Goal: Information Seeking & Learning: Learn about a topic

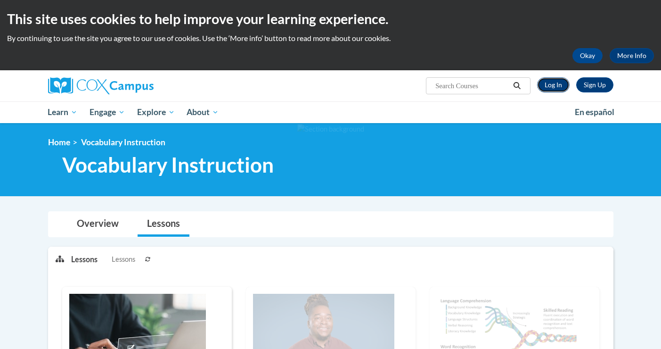
click at [558, 90] on link "Log In" at bounding box center [553, 84] width 33 height 15
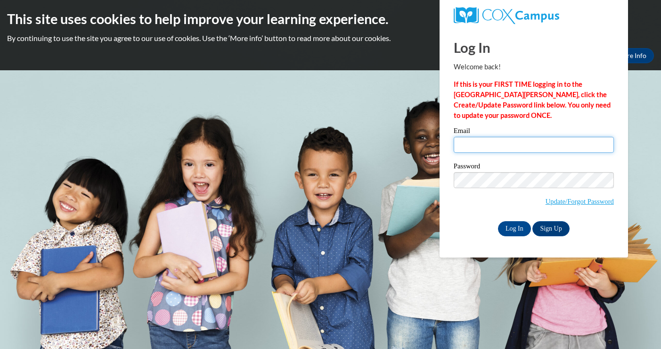
click at [522, 148] on input "Email" at bounding box center [534, 145] width 160 height 16
type input "Jktulia@gmail.com"
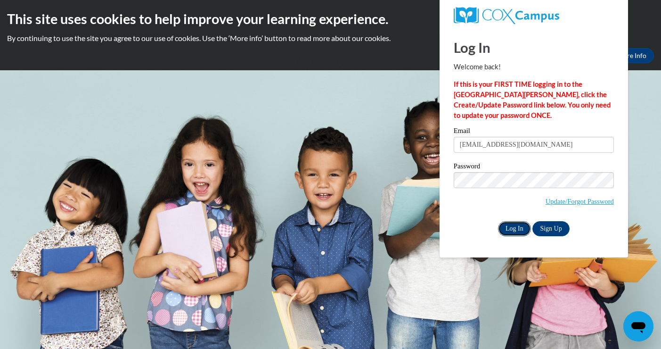
click at [508, 231] on input "Log In" at bounding box center [514, 228] width 33 height 15
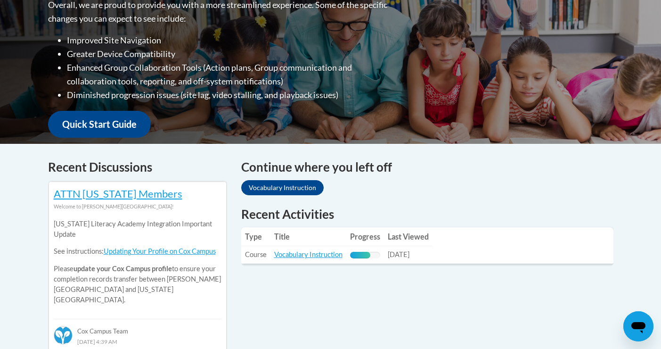
scroll to position [261, 0]
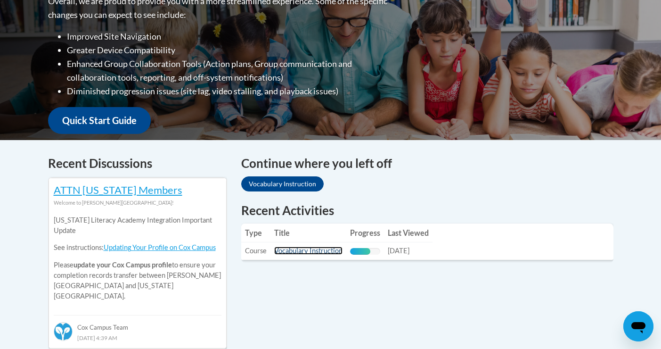
click at [317, 251] on link "Vocabulary Instruction" at bounding box center [308, 250] width 68 height 8
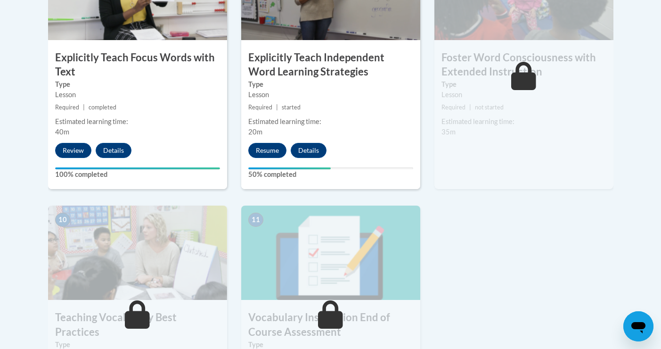
scroll to position [892, 0]
click at [276, 147] on button "Resume" at bounding box center [267, 149] width 38 height 15
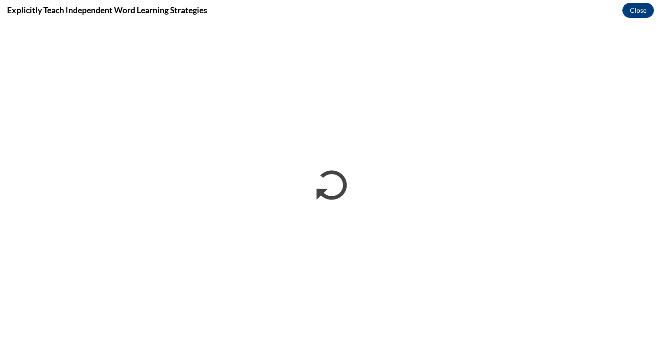
scroll to position [0, 0]
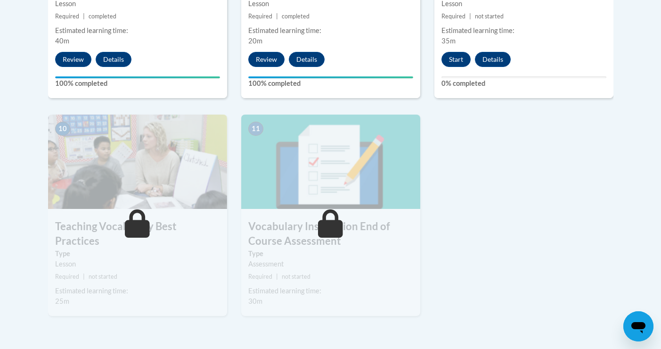
scroll to position [993, 0]
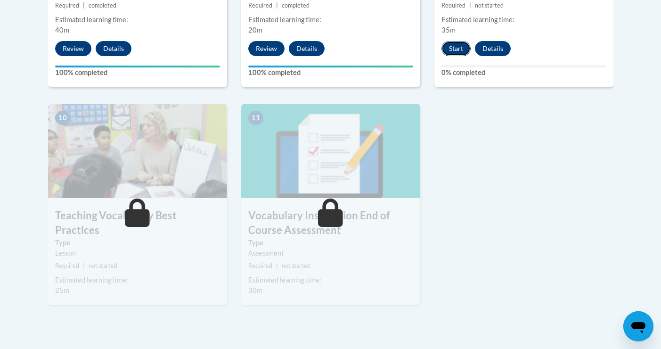
click at [460, 46] on button "Start" at bounding box center [456, 48] width 29 height 15
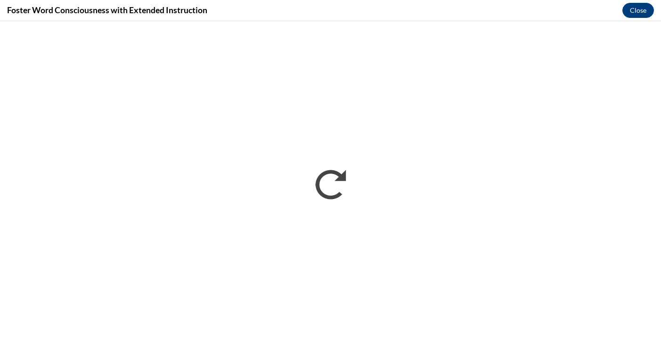
scroll to position [0, 0]
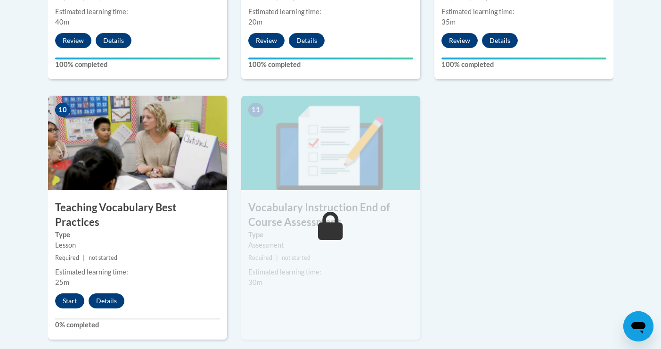
scroll to position [1007, 0]
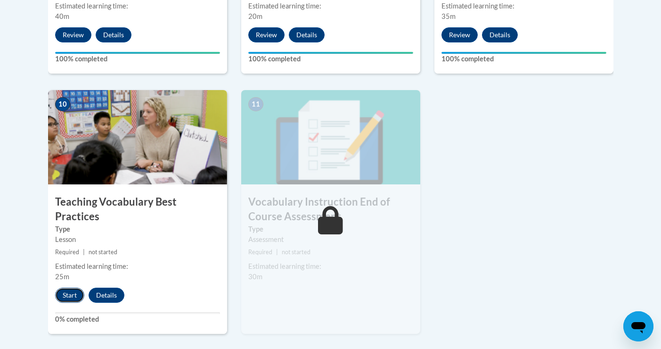
click at [70, 287] on button "Start" at bounding box center [69, 294] width 29 height 15
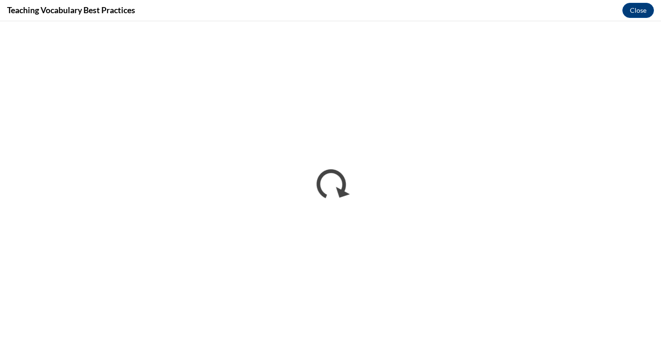
scroll to position [0, 0]
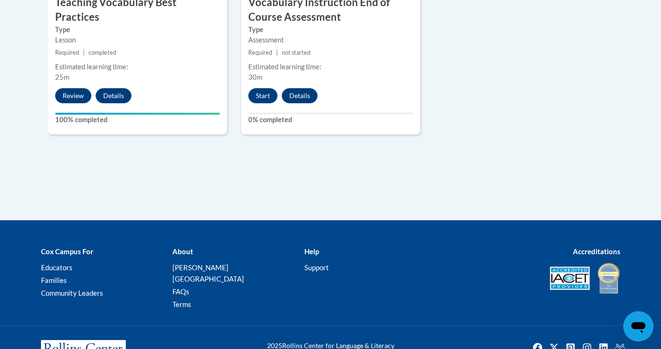
scroll to position [1200, 0]
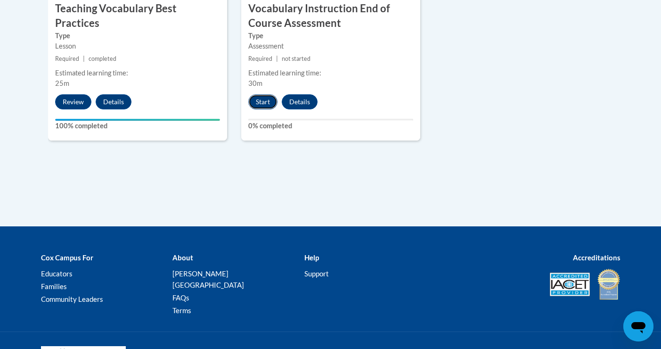
click at [263, 105] on button "Start" at bounding box center [262, 101] width 29 height 15
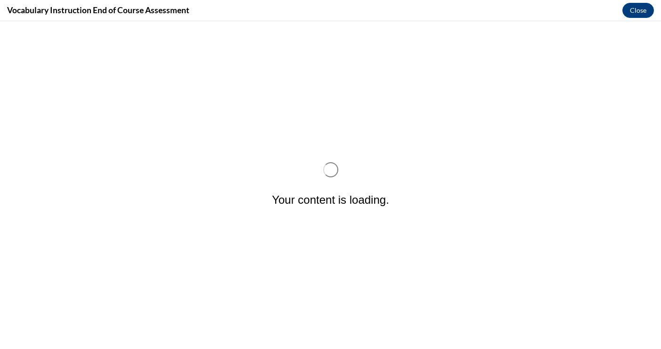
scroll to position [0, 0]
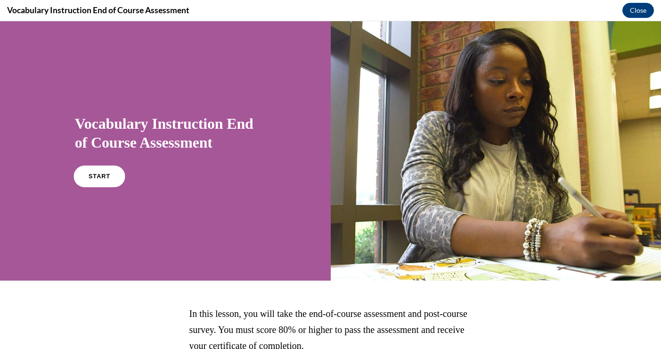
click at [94, 172] on link "START" at bounding box center [99, 176] width 51 height 22
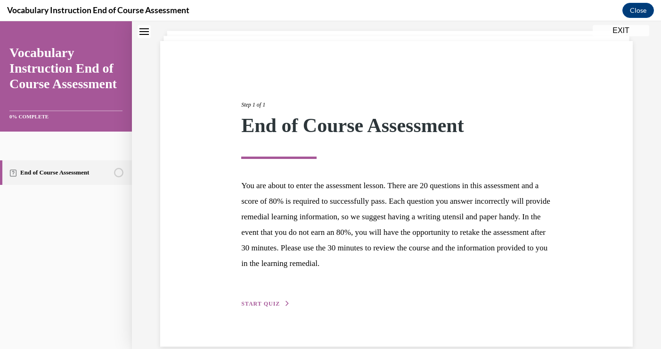
scroll to position [68, 0]
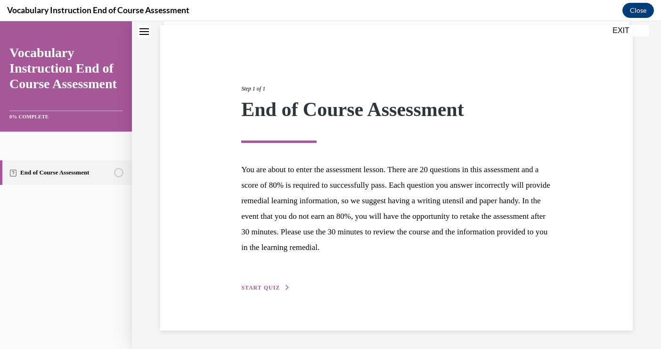
click at [275, 286] on span "START QUIZ" at bounding box center [260, 287] width 39 height 7
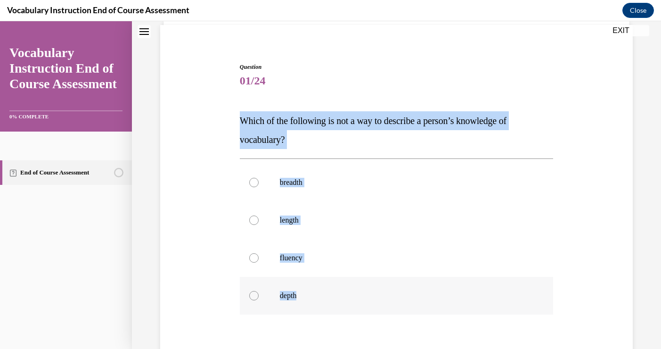
drag, startPoint x: 241, startPoint y: 121, endPoint x: 328, endPoint y: 295, distance: 194.7
click at [328, 295] on div "Question 01/24 Which of the following is not a way to describe a person’s knowl…" at bounding box center [396, 247] width 313 height 369
copy div "Which of the following is not a way to describe a person’s knowledge of vocabul…"
click at [269, 222] on label "length" at bounding box center [396, 220] width 313 height 38
click at [259, 222] on input "length" at bounding box center [253, 219] width 9 height 9
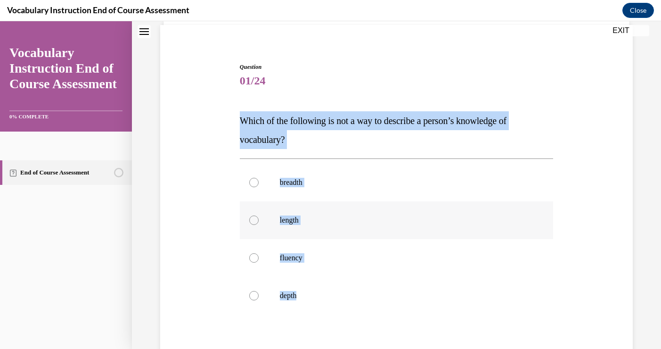
radio input "true"
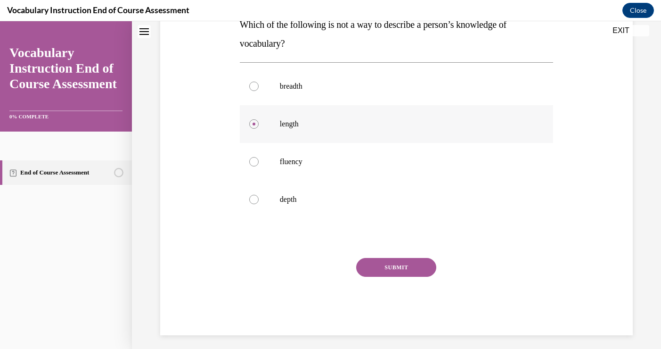
scroll to position [170, 0]
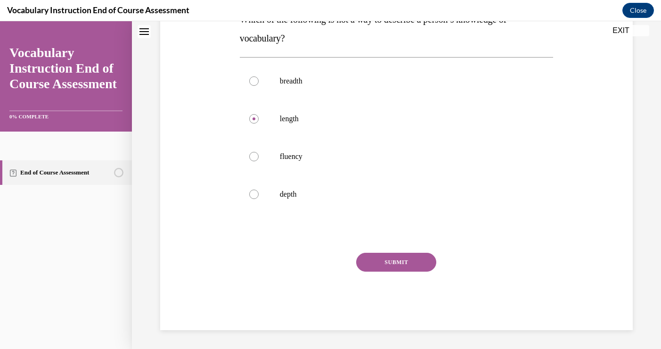
click at [411, 260] on button "SUBMIT" at bounding box center [396, 262] width 80 height 19
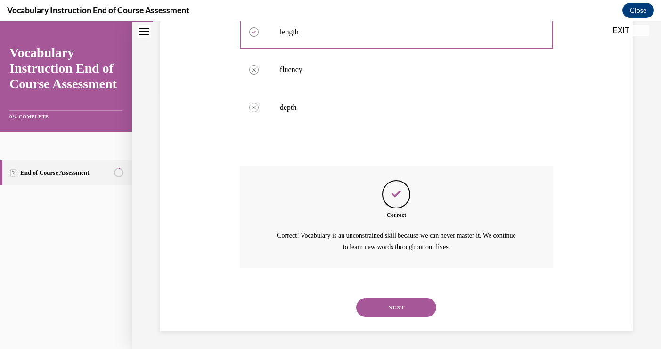
scroll to position [257, 0]
click at [410, 305] on button "NEXT" at bounding box center [396, 306] width 80 height 19
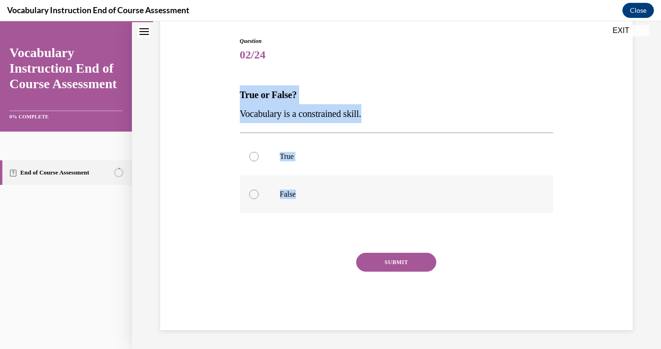
drag, startPoint x: 241, startPoint y: 92, endPoint x: 323, endPoint y: 197, distance: 133.3
click at [323, 197] on div "Question 02/24 True or False? Vocabulary is a constrained skill. True False Inc…" at bounding box center [396, 183] width 313 height 293
copy div "True or False? Vocabulary is a constrained skill. True False"
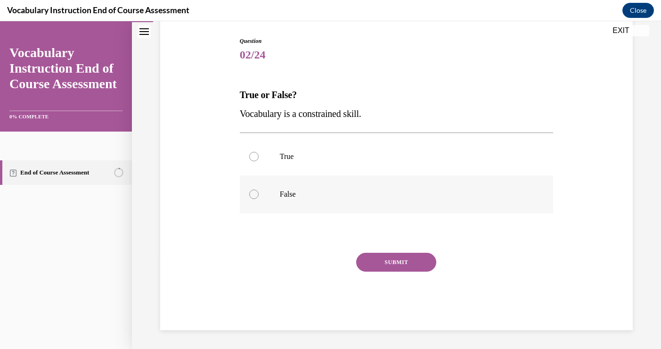
click at [266, 192] on label "False" at bounding box center [396, 194] width 313 height 38
click at [259, 192] on input "False" at bounding box center [253, 193] width 9 height 9
radio input "true"
click at [389, 263] on button "SUBMIT" at bounding box center [396, 262] width 80 height 19
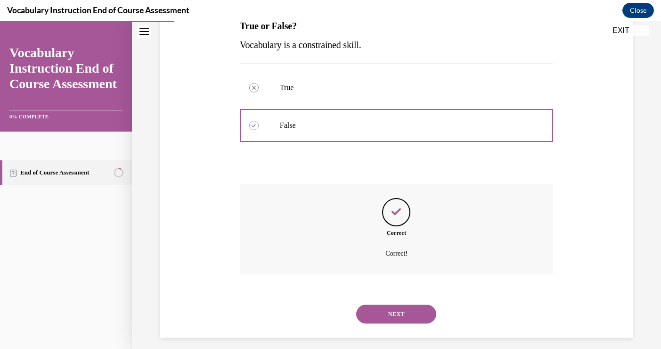
scroll to position [171, 0]
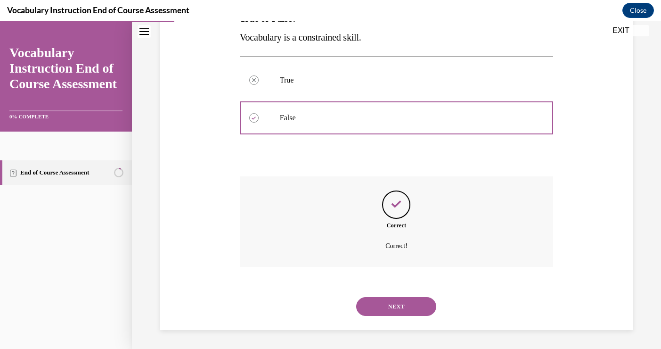
click at [385, 312] on button "NEXT" at bounding box center [396, 306] width 80 height 19
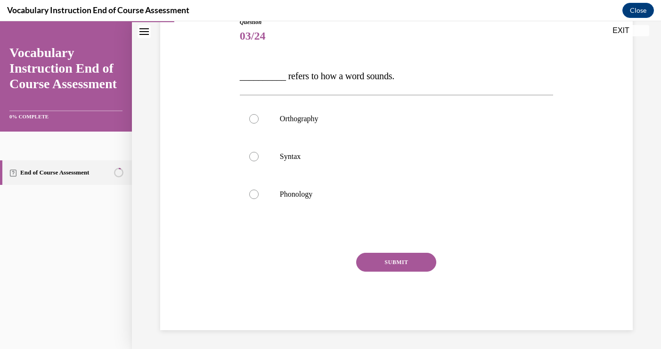
scroll to position [105, 0]
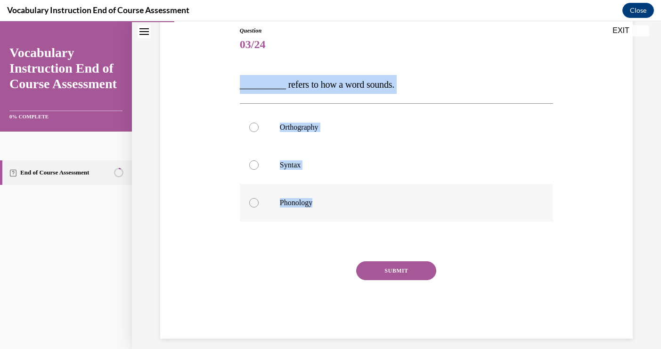
drag, startPoint x: 241, startPoint y: 87, endPoint x: 350, endPoint y: 200, distance: 157.0
click at [350, 200] on div "Question 03/24 __________ refers to how a word sounds. Orthography Syntax Phono…" at bounding box center [396, 182] width 313 height 312
copy div "__________ refers to how a word sounds. Orthography Syntax Phonology"
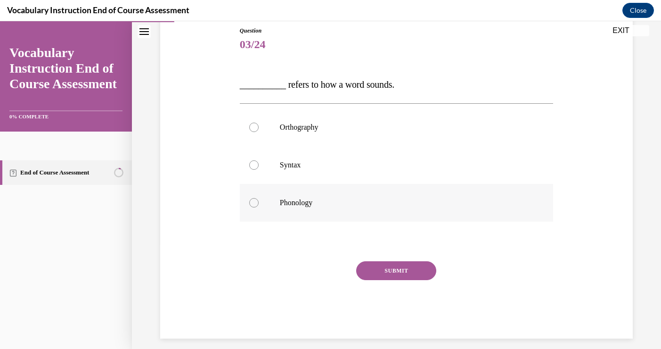
click at [288, 199] on p "Phonology" at bounding box center [405, 202] width 250 height 9
click at [259, 199] on input "Phonology" at bounding box center [253, 202] width 9 height 9
radio input "true"
click at [410, 276] on button "SUBMIT" at bounding box center [396, 270] width 80 height 19
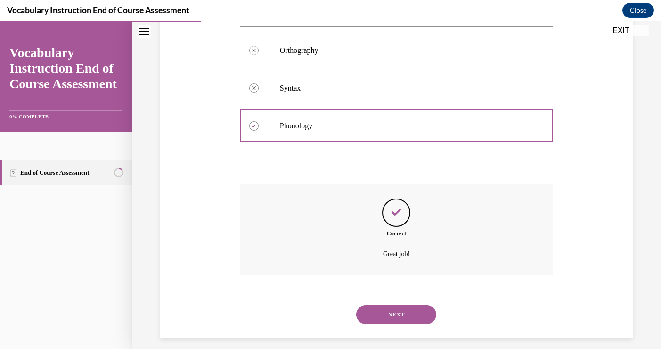
scroll to position [189, 0]
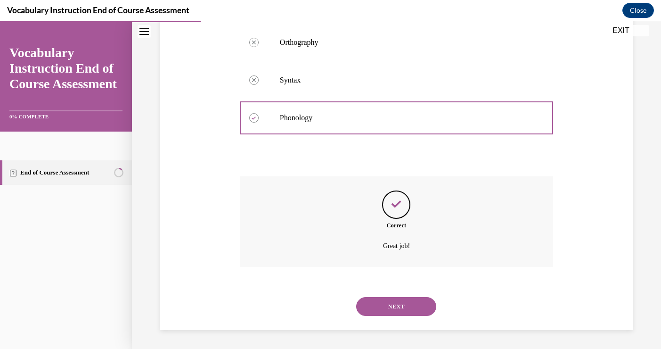
click at [377, 308] on button "NEXT" at bounding box center [396, 306] width 80 height 19
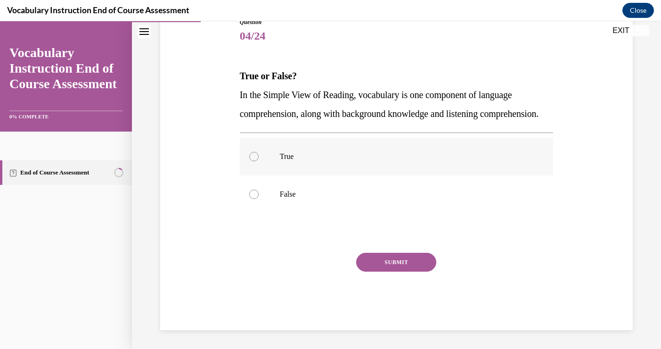
scroll to position [127, 0]
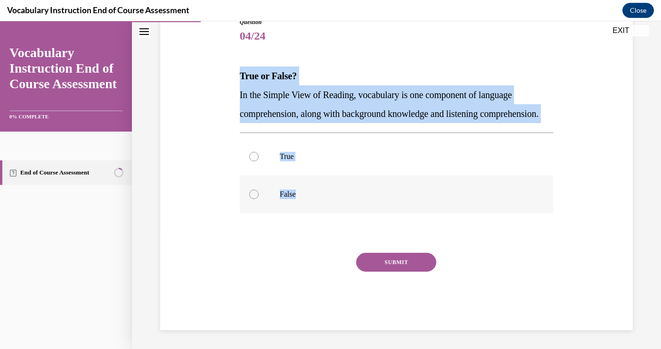
drag, startPoint x: 241, startPoint y: 63, endPoint x: 335, endPoint y: 198, distance: 164.6
click at [335, 198] on div "Question 04/24 True or False? In the Simple View of Reading, vocabulary is one …" at bounding box center [396, 174] width 313 height 312
copy div "True or False? In the Simple View of Reading, vocabulary is one component of la…"
click at [278, 164] on label "True" at bounding box center [396, 157] width 313 height 38
click at [259, 161] on input "True" at bounding box center [253, 156] width 9 height 9
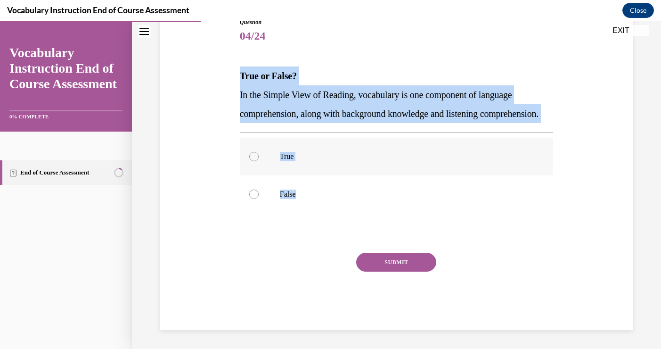
radio input "true"
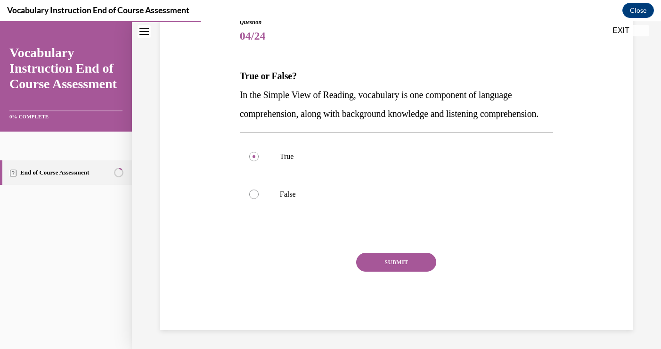
click at [417, 270] on button "SUBMIT" at bounding box center [396, 262] width 80 height 19
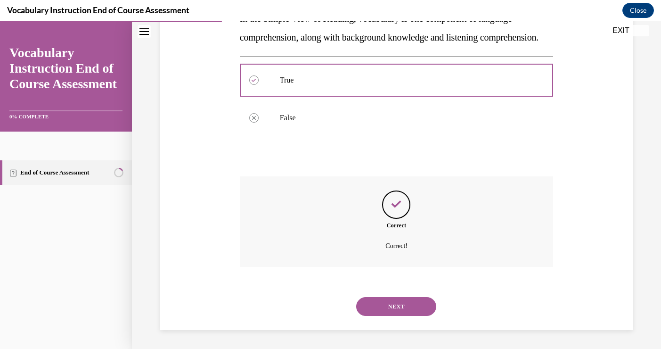
scroll to position [208, 0]
click at [409, 308] on button "NEXT" at bounding box center [396, 306] width 80 height 19
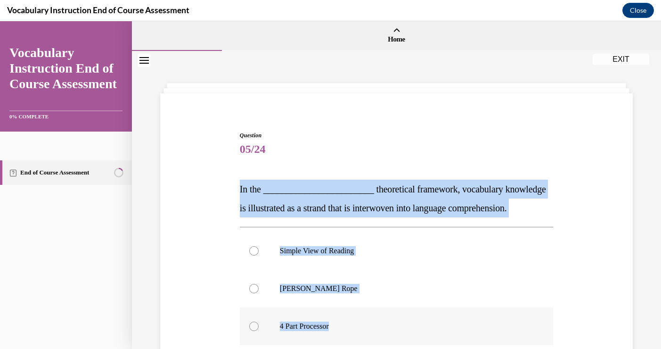
drag, startPoint x: 239, startPoint y: 190, endPoint x: 343, endPoint y: 324, distance: 169.0
click at [343, 324] on div "Question 05/24 In the ________________________ theoretical framework, vocabular…" at bounding box center [397, 289] width 318 height 345
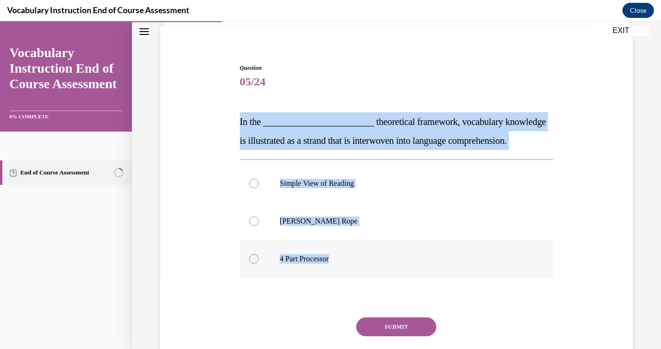
scroll to position [105, 0]
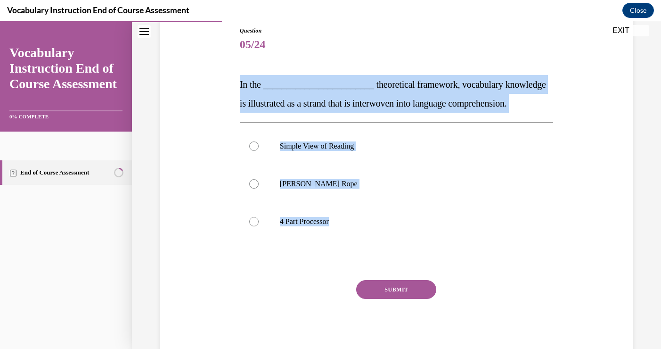
copy div "In the ________________________ theoretical framework, vocabulary knowledge is …"
click at [309, 184] on p "Scarborough's Rope" at bounding box center [405, 183] width 250 height 9
click at [259, 184] on input "Scarborough's Rope" at bounding box center [253, 183] width 9 height 9
radio input "true"
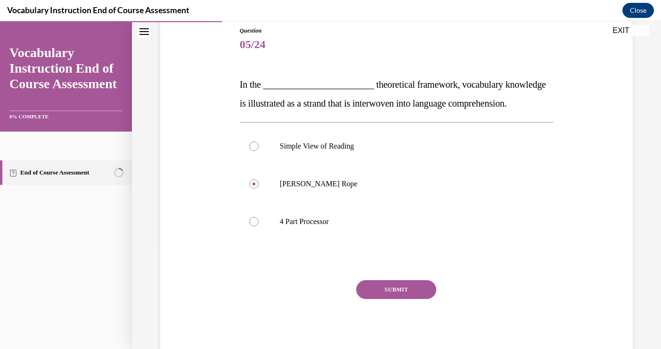
click at [398, 289] on button "SUBMIT" at bounding box center [396, 289] width 80 height 19
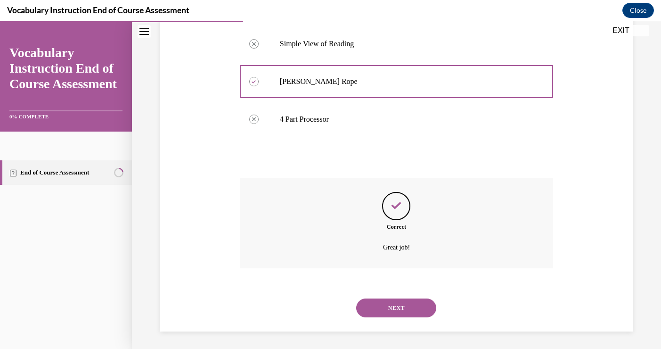
scroll to position [208, 0]
click at [401, 305] on button "NEXT" at bounding box center [396, 306] width 80 height 19
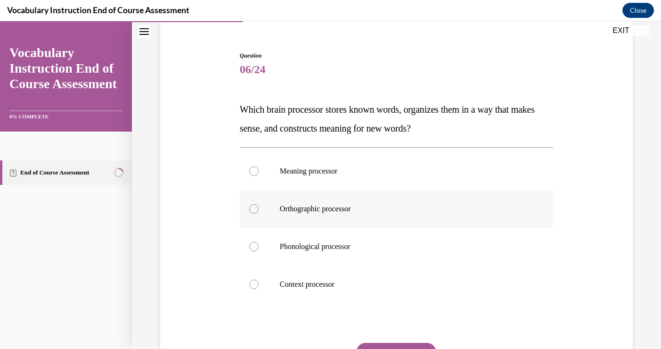
scroll to position [82, 0]
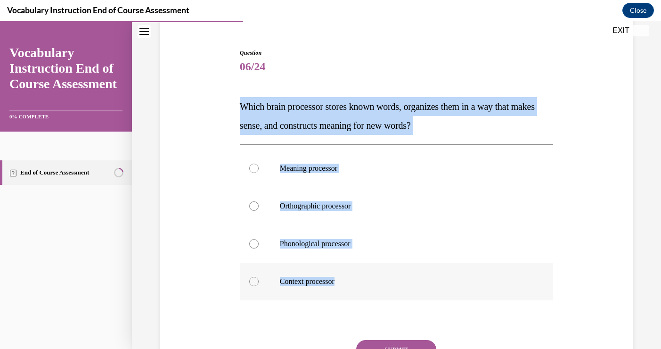
drag, startPoint x: 240, startPoint y: 106, endPoint x: 377, endPoint y: 300, distance: 237.1
click at [377, 300] on div "Question 06/24 Which brain processor stores known words, organizes them in a wa…" at bounding box center [396, 233] width 313 height 369
copy div "Which brain processor stores known words, organizes them in a way that makes se…"
click at [311, 177] on label "Meaning processor" at bounding box center [396, 168] width 313 height 38
click at [259, 173] on input "Meaning processor" at bounding box center [253, 168] width 9 height 9
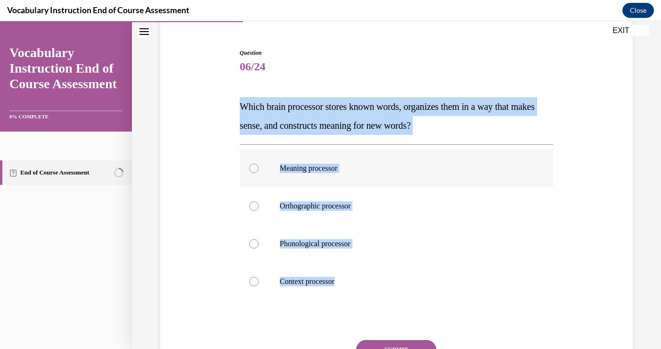
radio input "true"
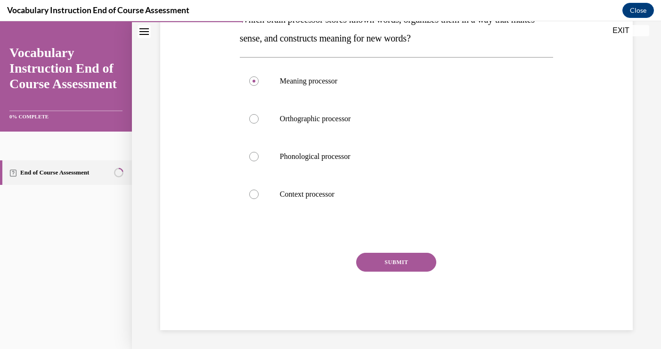
click at [407, 267] on button "SUBMIT" at bounding box center [396, 262] width 80 height 19
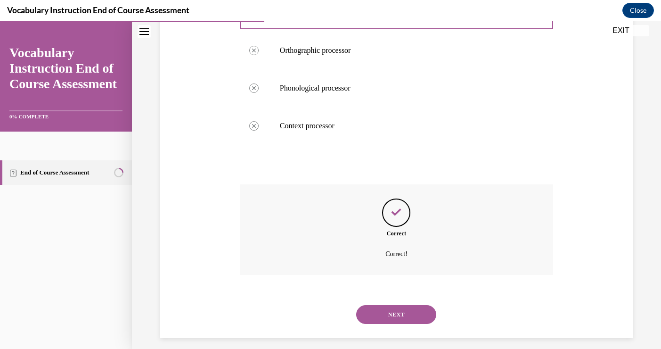
scroll to position [246, 0]
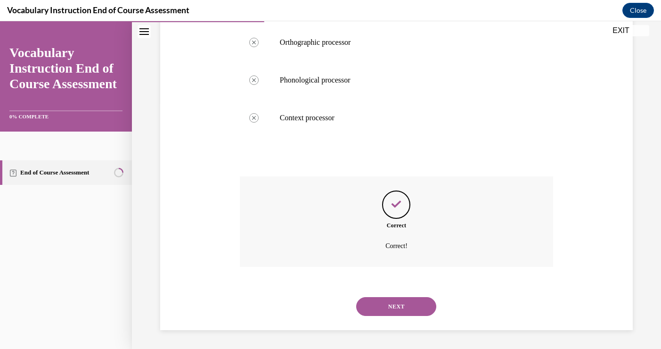
click at [408, 302] on button "NEXT" at bounding box center [396, 306] width 80 height 19
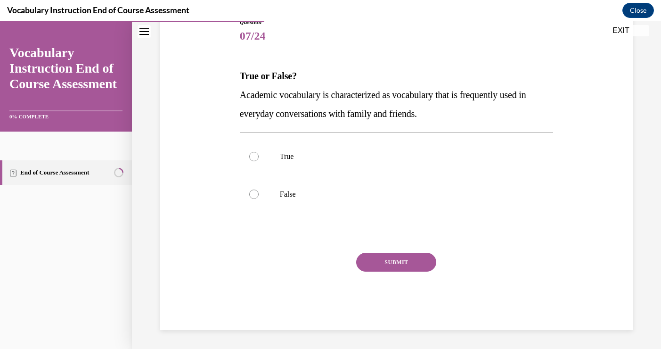
scroll to position [105, 0]
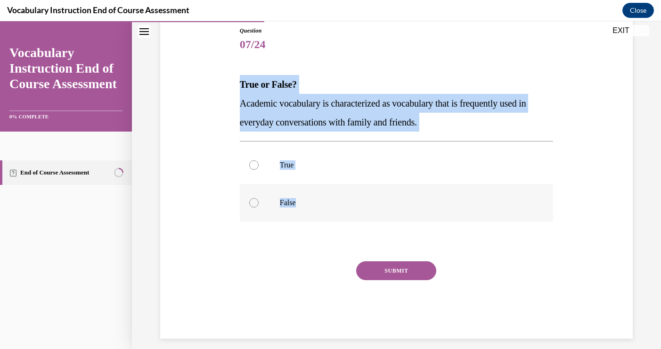
drag, startPoint x: 240, startPoint y: 85, endPoint x: 327, endPoint y: 200, distance: 144.0
click at [327, 200] on div "Question 07/24 True or False? Academic vocabulary is characterized as vocabular…" at bounding box center [396, 182] width 313 height 312
copy div "True or False? Academic vocabulary is characterized as vocabulary that is frequ…"
click at [265, 202] on label "False" at bounding box center [396, 203] width 313 height 38
click at [259, 202] on input "False" at bounding box center [253, 202] width 9 height 9
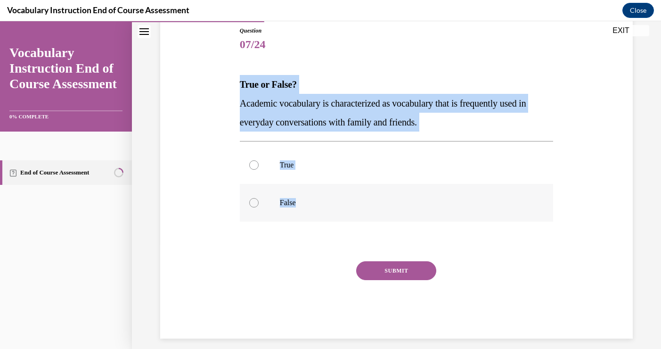
radio input "true"
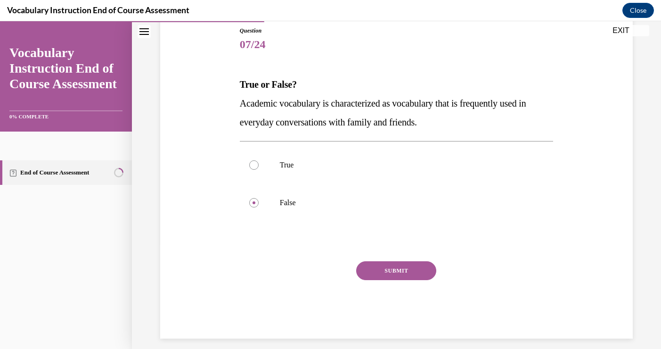
click at [405, 273] on button "SUBMIT" at bounding box center [396, 270] width 80 height 19
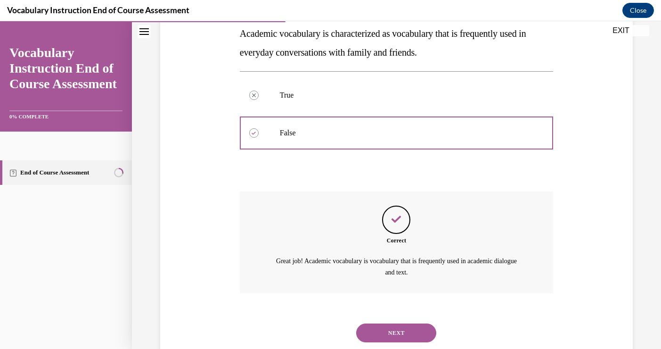
scroll to position [200, 0]
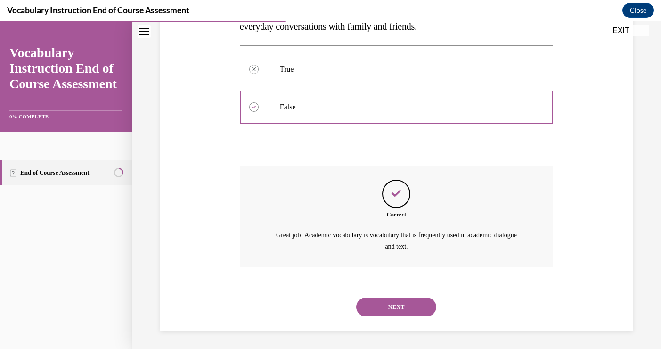
click at [405, 306] on button "NEXT" at bounding box center [396, 306] width 80 height 19
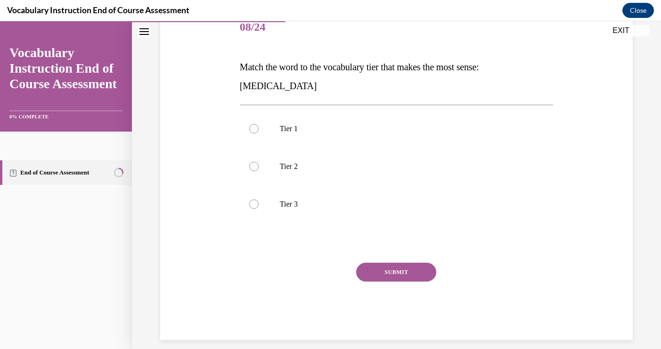
scroll to position [123, 0]
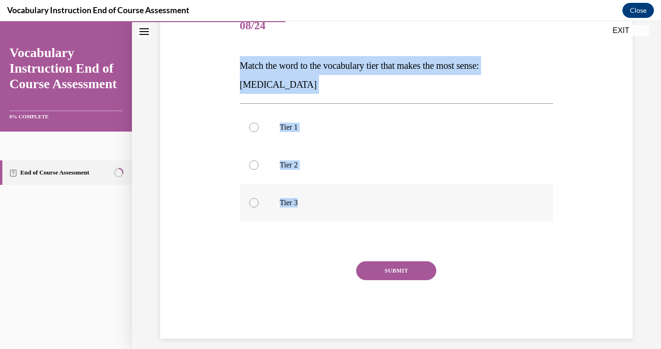
drag, startPoint x: 241, startPoint y: 63, endPoint x: 317, endPoint y: 204, distance: 160.0
click at [317, 204] on div "Question 08/24 Match the word to the vocabulary tier that makes the most sense:…" at bounding box center [396, 173] width 313 height 331
copy div "Match the word to the vocabulary tier that makes the most sense: anaphylaxis Ti…"
click at [274, 205] on label "Tier 3" at bounding box center [396, 203] width 313 height 38
click at [259, 205] on input "Tier 3" at bounding box center [253, 202] width 9 height 9
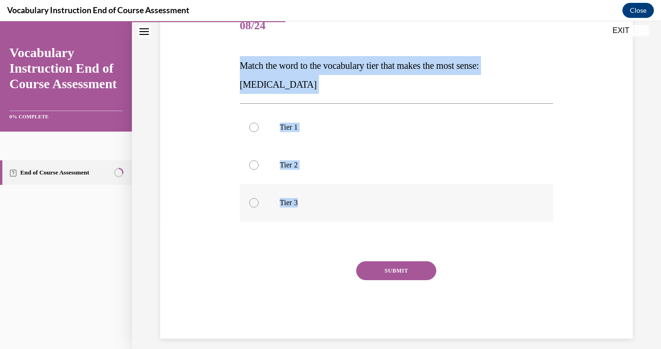
radio input "true"
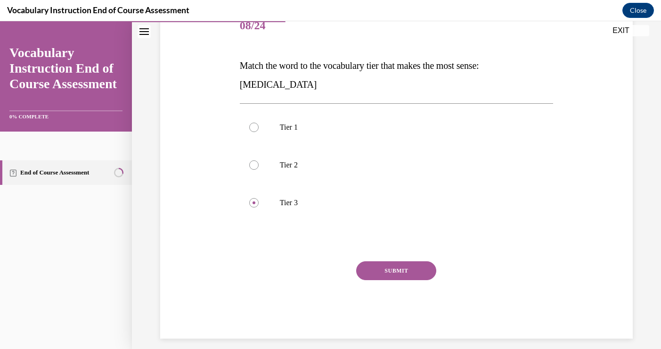
click at [390, 270] on button "SUBMIT" at bounding box center [396, 270] width 80 height 19
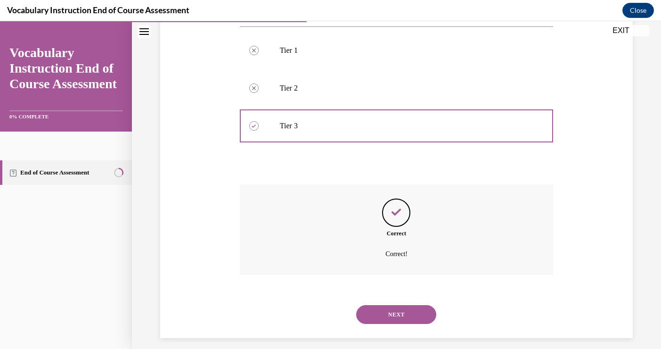
scroll to position [208, 0]
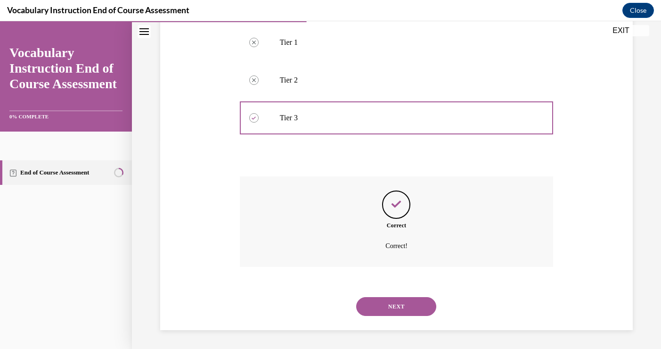
click at [406, 308] on button "NEXT" at bounding box center [396, 306] width 80 height 19
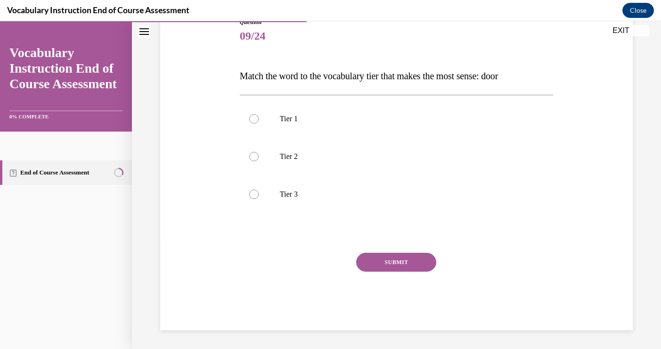
scroll to position [105, 0]
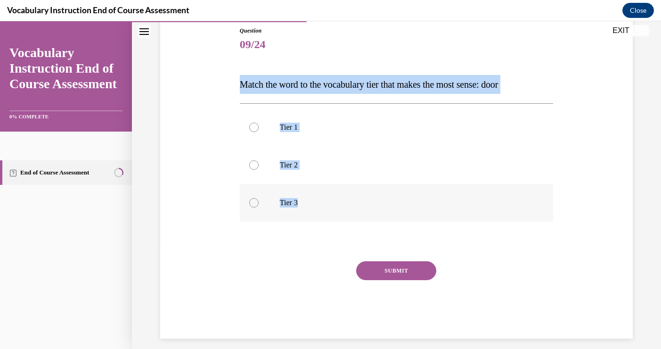
drag, startPoint x: 240, startPoint y: 86, endPoint x: 325, endPoint y: 203, distance: 144.4
click at [325, 203] on div "Question 09/24 Match the word to the vocabulary tier that makes the most sense:…" at bounding box center [396, 182] width 313 height 312
copy div "Match the word to the vocabulary tier that makes the most sense: door Tier 1 Ti…"
click at [290, 139] on label "Tier 1" at bounding box center [396, 127] width 313 height 38
click at [259, 132] on input "Tier 1" at bounding box center [253, 127] width 9 height 9
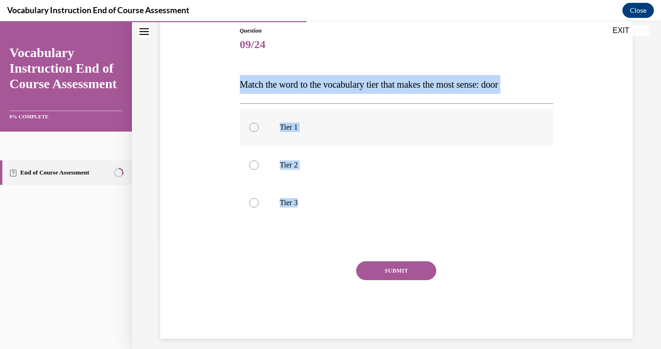
radio input "true"
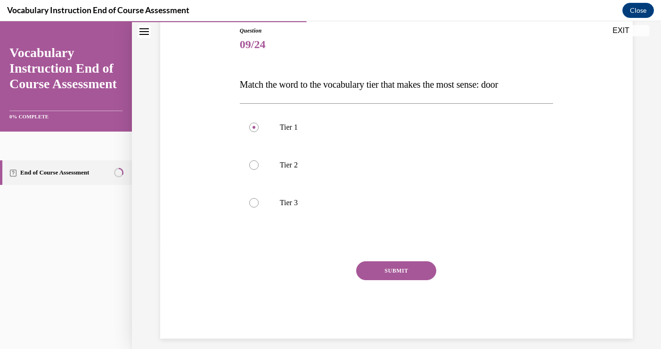
click at [395, 274] on button "SUBMIT" at bounding box center [396, 270] width 80 height 19
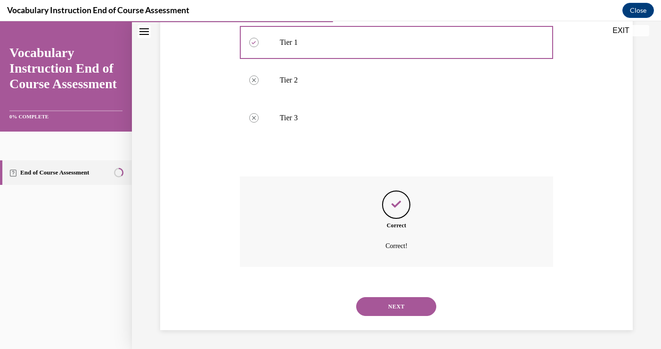
click at [407, 304] on button "NEXT" at bounding box center [396, 306] width 80 height 19
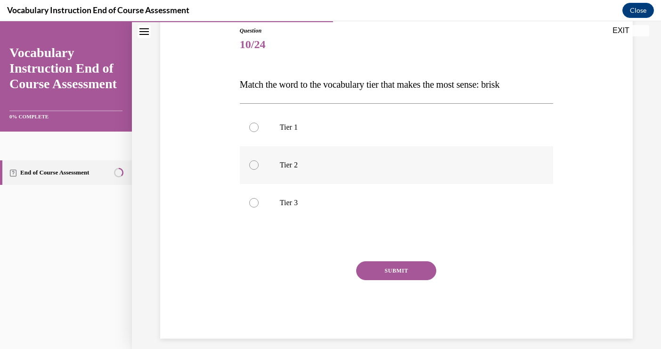
click at [341, 177] on label "Tier 2" at bounding box center [396, 165] width 313 height 38
click at [259, 170] on input "Tier 2" at bounding box center [253, 164] width 9 height 9
radio input "true"
click at [413, 267] on button "SUBMIT" at bounding box center [396, 270] width 80 height 19
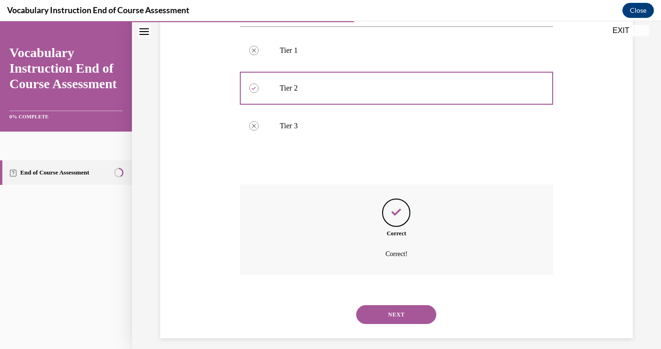
scroll to position [189, 0]
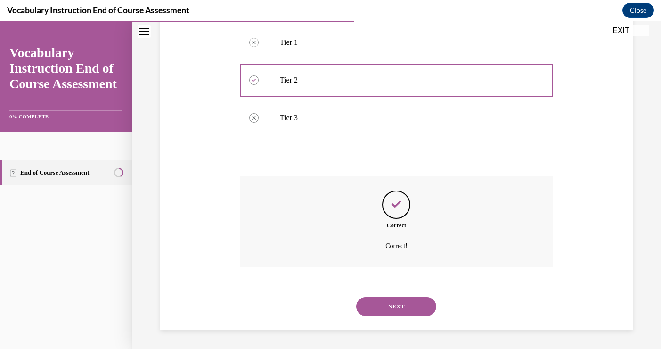
click at [410, 305] on button "NEXT" at bounding box center [396, 306] width 80 height 19
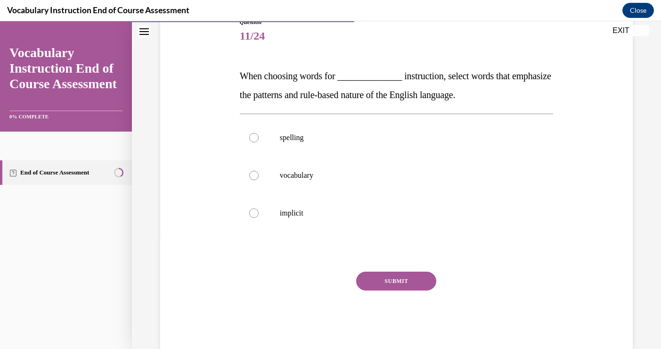
scroll to position [115, 0]
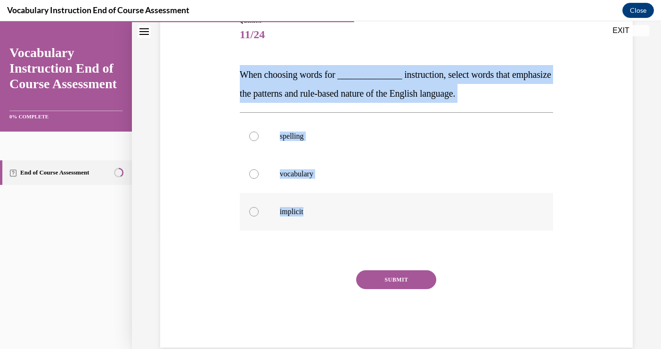
drag, startPoint x: 241, startPoint y: 75, endPoint x: 320, endPoint y: 221, distance: 165.9
click at [321, 218] on div "Question 11/24 When choosing words for ______________ instruction, select words…" at bounding box center [396, 181] width 313 height 331
copy div "When choosing words for ______________ instruction, select words that emphasize…"
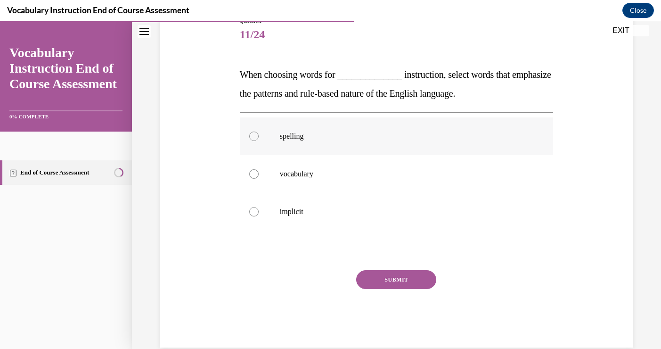
click at [263, 137] on label "spelling" at bounding box center [396, 136] width 313 height 38
click at [259, 137] on input "spelling" at bounding box center [253, 135] width 9 height 9
radio input "true"
click at [401, 279] on button "SUBMIT" at bounding box center [396, 279] width 80 height 19
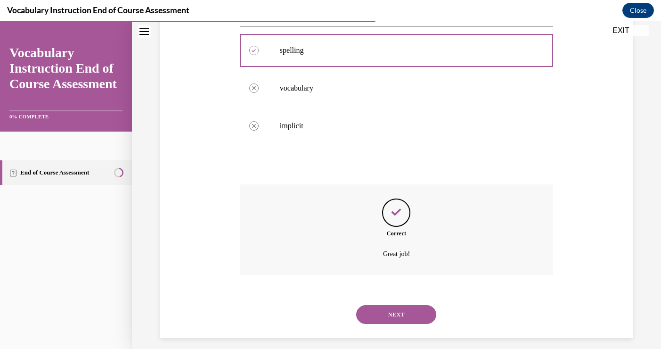
scroll to position [208, 0]
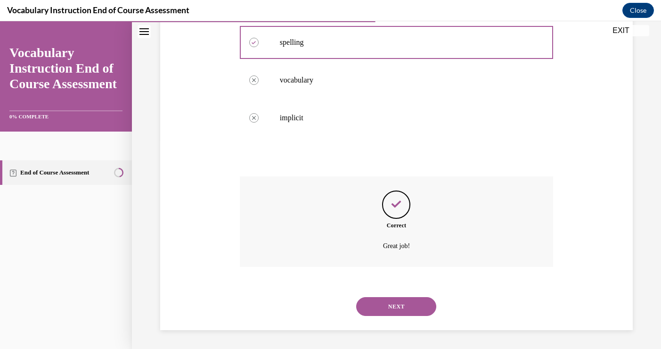
click at [375, 308] on button "NEXT" at bounding box center [396, 306] width 80 height 19
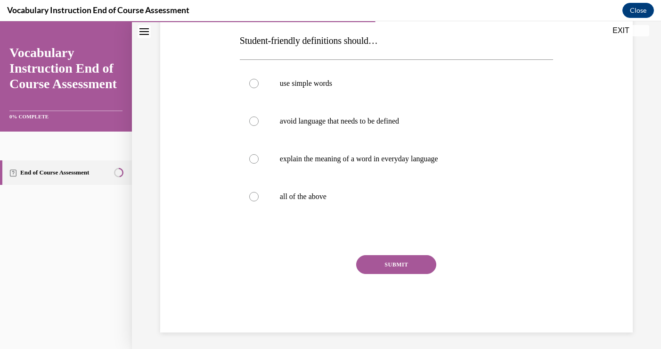
scroll to position [149, 0]
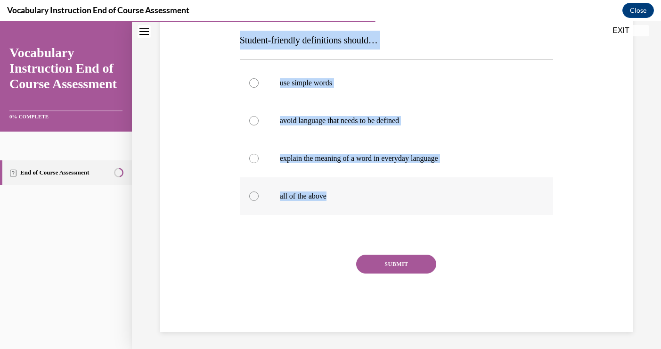
drag, startPoint x: 239, startPoint y: 41, endPoint x: 347, endPoint y: 209, distance: 199.1
click at [348, 209] on div "Question 12/24 Student-friendly definitions should… use simple words avoid lang…" at bounding box center [396, 157] width 313 height 350
click at [344, 201] on label "all of the above" at bounding box center [396, 196] width 313 height 38
click at [259, 201] on input "all of the above" at bounding box center [253, 195] width 9 height 9
radio input "true"
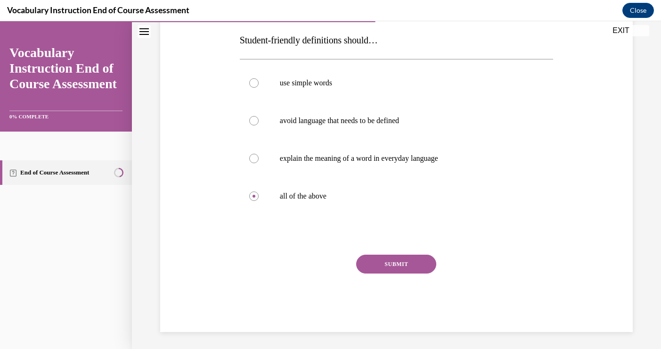
click at [395, 262] on button "SUBMIT" at bounding box center [396, 263] width 80 height 19
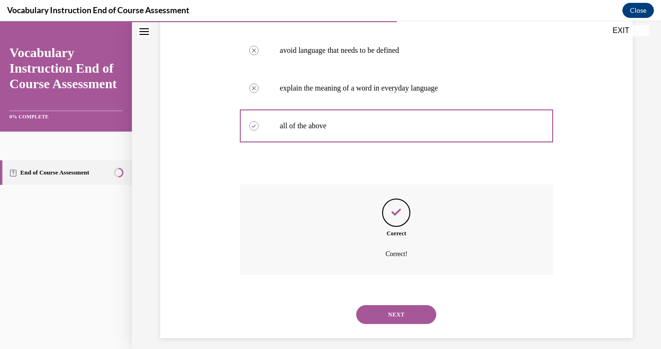
scroll to position [227, 0]
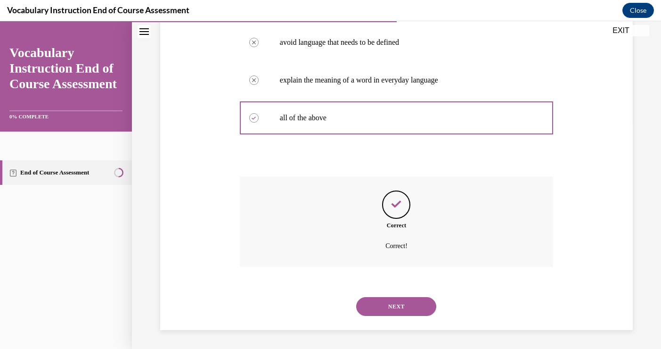
click at [401, 306] on button "NEXT" at bounding box center [396, 306] width 80 height 19
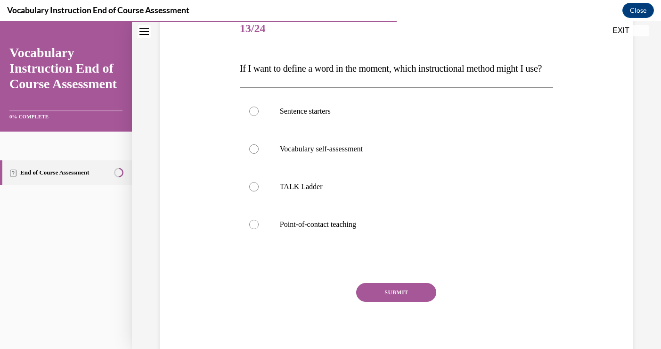
scroll to position [121, 0]
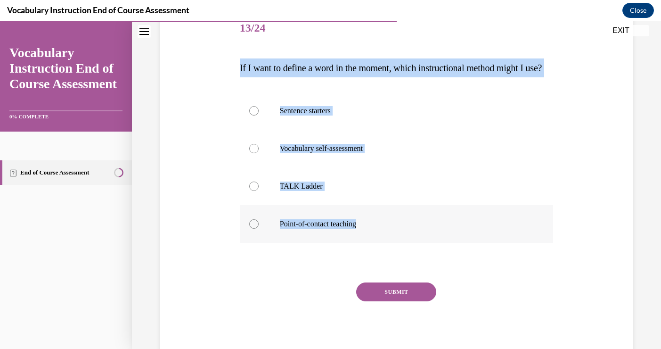
drag, startPoint x: 240, startPoint y: 68, endPoint x: 379, endPoint y: 250, distance: 228.9
click at [379, 250] on div "Question 13/24 If I want to define a word in the moment, which instructional me…" at bounding box center [396, 185] width 313 height 350
click at [295, 229] on p "Point-of-contact teaching" at bounding box center [405, 223] width 250 height 9
click at [259, 229] on input "Point-of-contact teaching" at bounding box center [253, 223] width 9 height 9
radio input "true"
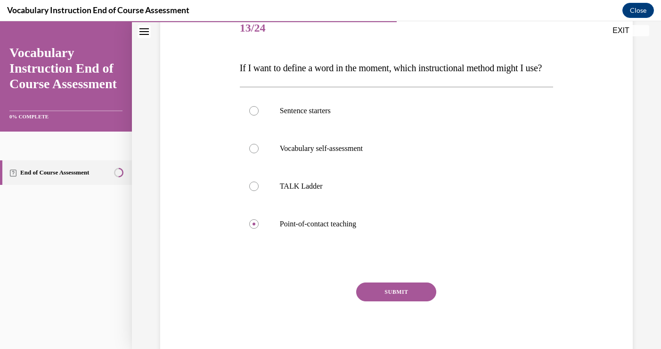
click at [394, 301] on button "SUBMIT" at bounding box center [396, 291] width 80 height 19
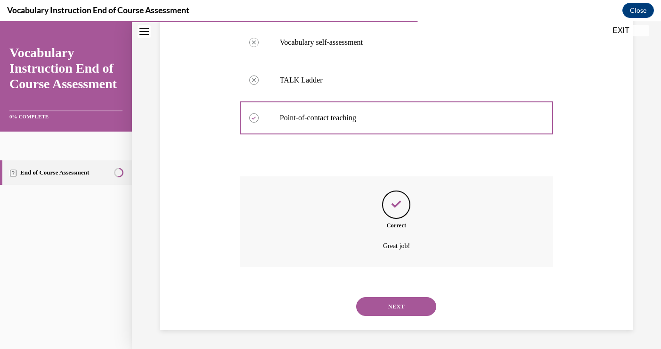
scroll to position [246, 0]
click at [395, 300] on button "NEXT" at bounding box center [396, 306] width 80 height 19
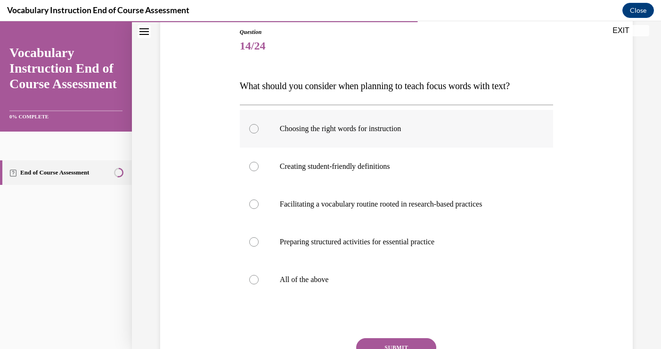
scroll to position [108, 0]
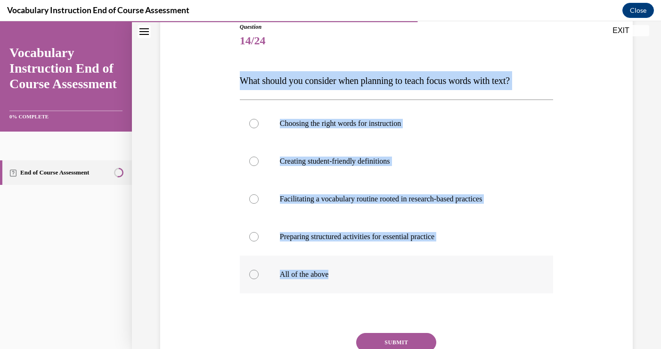
drag, startPoint x: 238, startPoint y: 79, endPoint x: 368, endPoint y: 277, distance: 236.4
click at [368, 277] on div "Question 14/24 What should you consider when planning to teach focus words with…" at bounding box center [397, 209] width 318 height 402
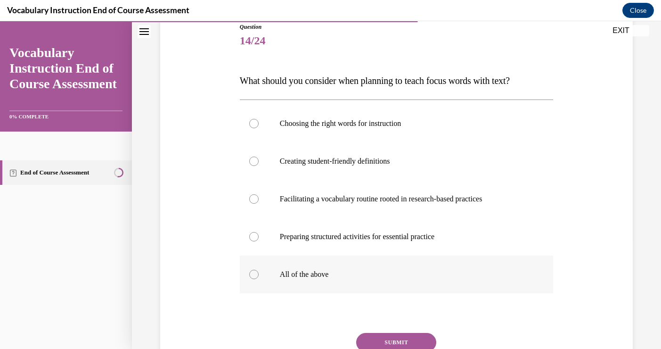
click at [326, 280] on label "All of the above" at bounding box center [396, 274] width 313 height 38
click at [259, 279] on input "All of the above" at bounding box center [253, 274] width 9 height 9
radio input "true"
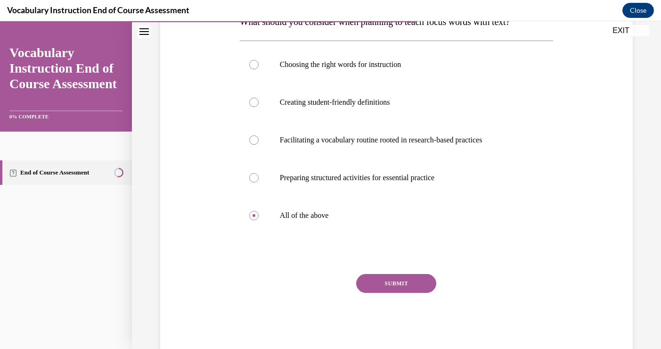
click at [397, 288] on button "SUBMIT" at bounding box center [396, 283] width 80 height 19
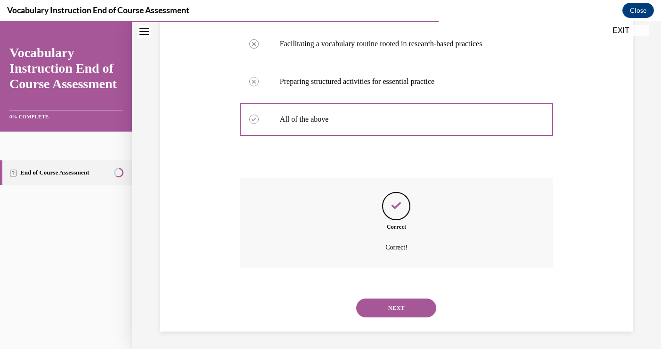
scroll to position [265, 0]
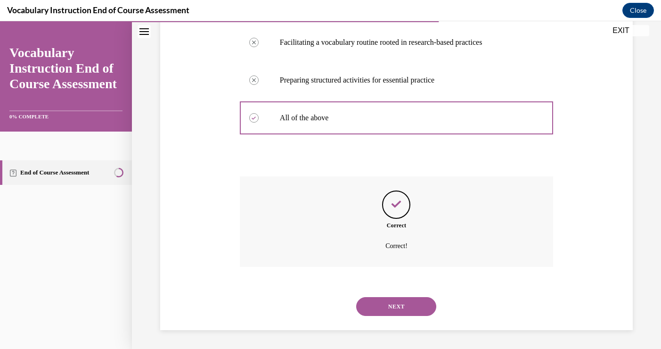
click at [410, 309] on button "NEXT" at bounding box center [396, 306] width 80 height 19
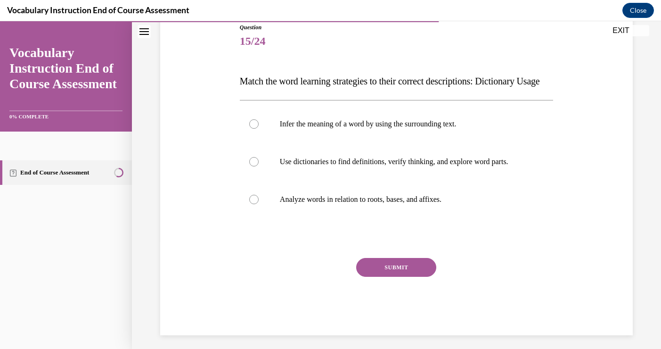
scroll to position [107, 0]
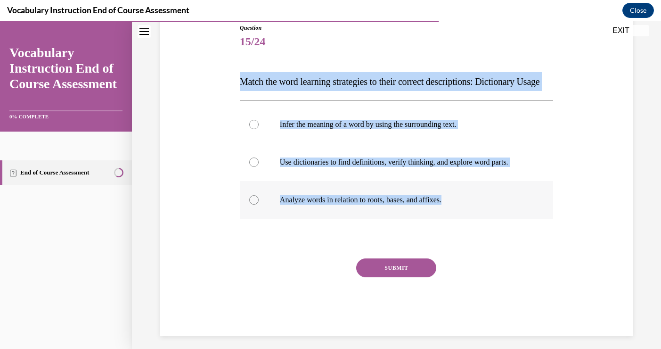
drag, startPoint x: 240, startPoint y: 82, endPoint x: 459, endPoint y: 221, distance: 259.4
click at [459, 221] on div "Question 15/24 Match the word learning strategies to their correct descriptions…" at bounding box center [396, 180] width 313 height 312
click at [323, 181] on label "Use dictionaries to find definitions, verify thinking, and explore word parts." at bounding box center [396, 162] width 313 height 38
click at [259, 167] on input "Use dictionaries to find definitions, verify thinking, and explore word parts." at bounding box center [253, 161] width 9 height 9
radio input "true"
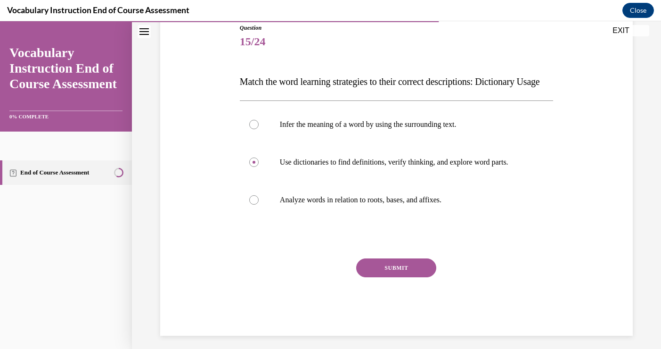
click at [390, 277] on button "SUBMIT" at bounding box center [396, 267] width 80 height 19
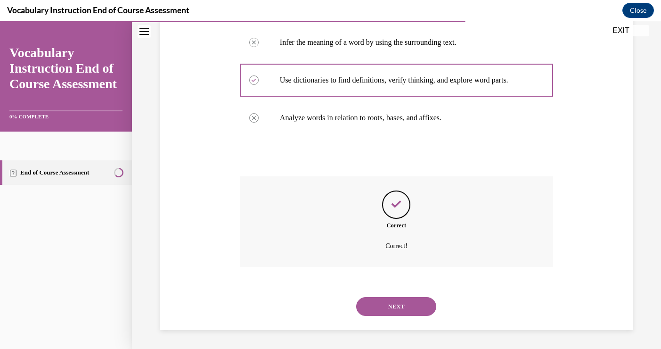
scroll to position [208, 0]
click at [398, 305] on button "NEXT" at bounding box center [396, 306] width 80 height 19
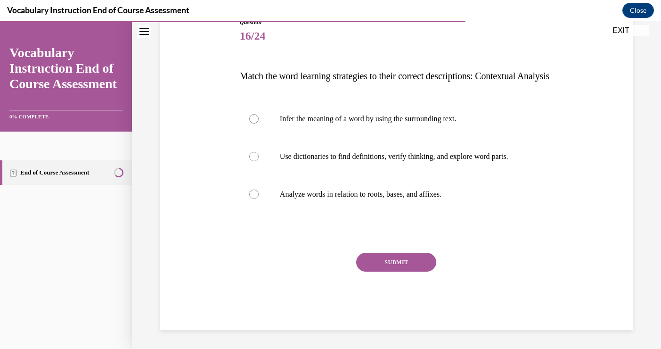
scroll to position [132, 0]
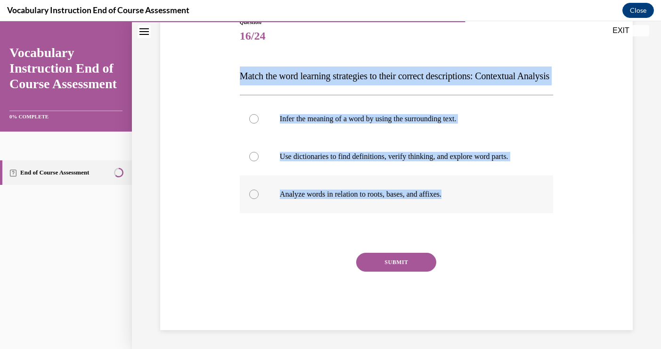
drag, startPoint x: 240, startPoint y: 56, endPoint x: 454, endPoint y: 195, distance: 254.8
click at [454, 196] on div "Question 16/24 Match the word learning strategies to their correct descriptions…" at bounding box center [396, 174] width 313 height 312
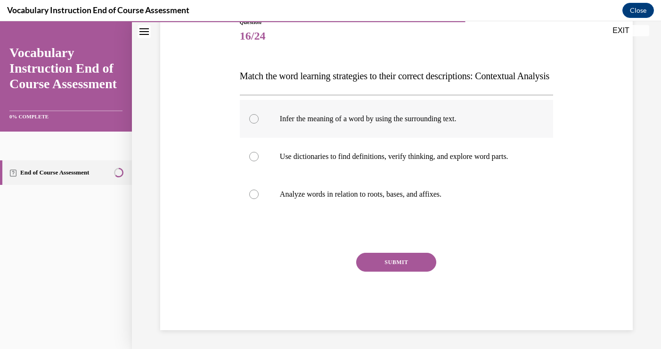
click at [281, 125] on label "Infer the meaning of a word by using the surrounding text." at bounding box center [396, 119] width 313 height 38
click at [259, 123] on input "Infer the meaning of a word by using the surrounding text." at bounding box center [253, 118] width 9 height 9
radio input "true"
click at [391, 259] on button "SUBMIT" at bounding box center [396, 262] width 80 height 19
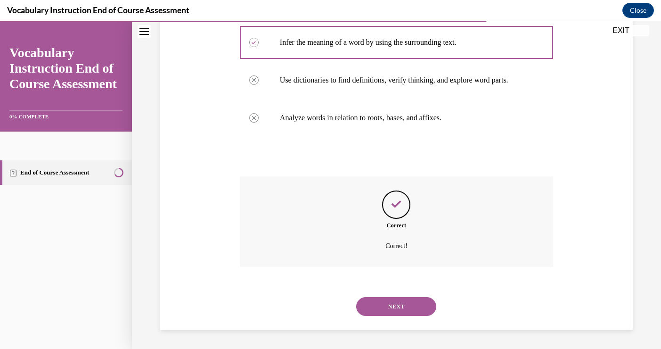
scroll to position [208, 0]
click at [394, 302] on button "NEXT" at bounding box center [396, 306] width 80 height 19
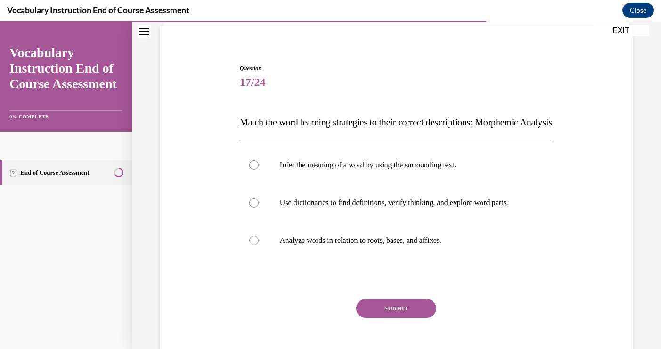
scroll to position [74, 0]
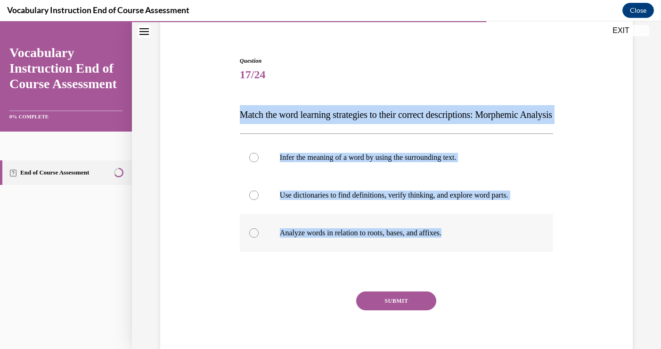
drag, startPoint x: 239, startPoint y: 115, endPoint x: 465, endPoint y: 264, distance: 271.3
click at [467, 264] on div "Question 17/24 Match the word learning strategies to their correct descriptions…" at bounding box center [397, 205] width 318 height 326
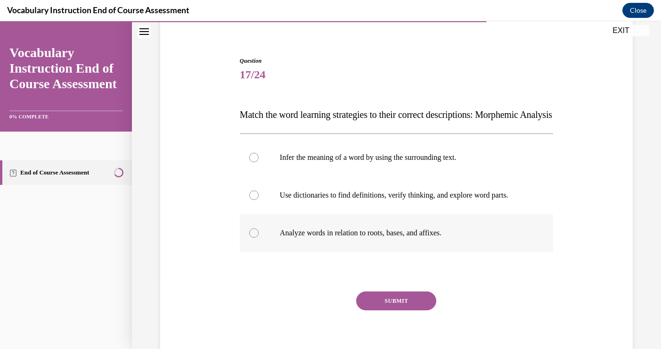
click at [296, 238] on p "Analyze words in relation to roots, bases, and affixes." at bounding box center [405, 232] width 250 height 9
click at [259, 238] on input "Analyze words in relation to roots, bases, and affixes." at bounding box center [253, 232] width 9 height 9
radio input "true"
click at [419, 310] on button "SUBMIT" at bounding box center [396, 300] width 80 height 19
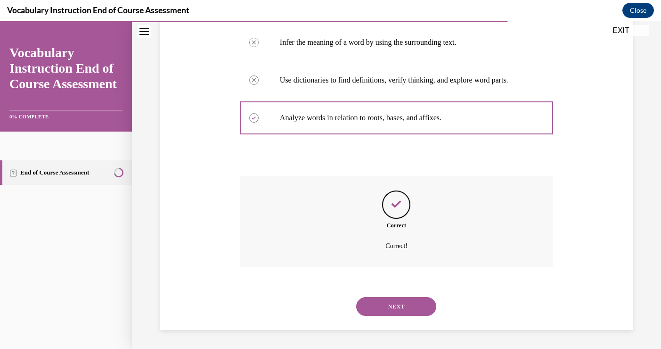
scroll to position [208, 0]
click at [405, 311] on button "NEXT" at bounding box center [396, 306] width 80 height 19
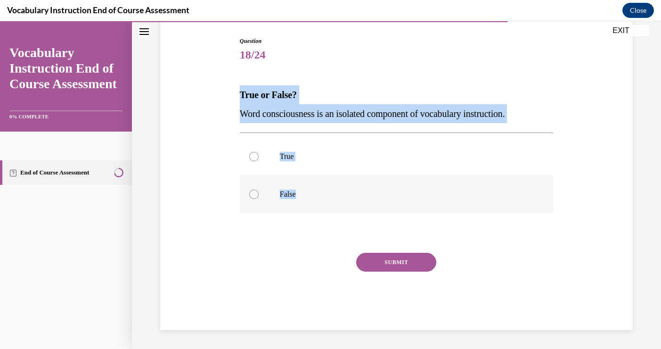
drag, startPoint x: 240, startPoint y: 96, endPoint x: 333, endPoint y: 196, distance: 137.1
click at [333, 195] on div "Question 18/24 True or False? Word consciousness is an isolated component of vo…" at bounding box center [396, 183] width 313 height 293
click at [295, 205] on label "False" at bounding box center [396, 194] width 313 height 38
click at [259, 199] on input "False" at bounding box center [253, 193] width 9 height 9
radio input "true"
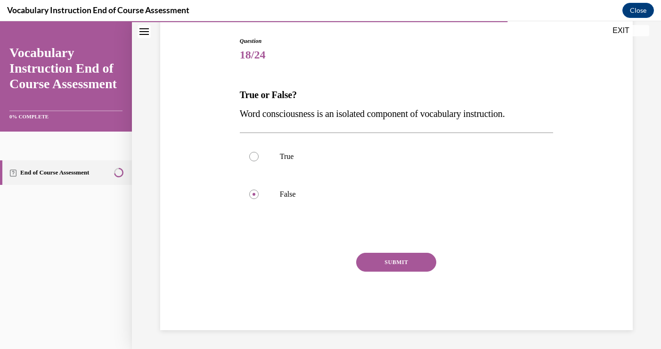
click at [388, 270] on button "SUBMIT" at bounding box center [396, 262] width 80 height 19
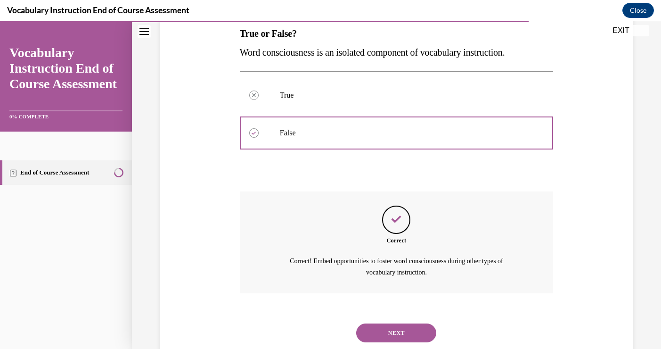
scroll to position [181, 0]
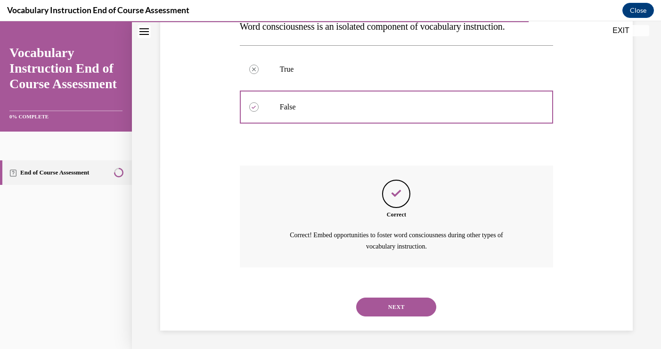
click at [395, 304] on button "NEXT" at bounding box center [396, 306] width 80 height 19
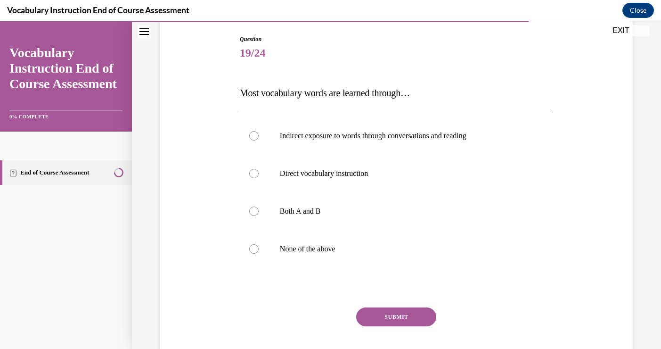
scroll to position [98, 0]
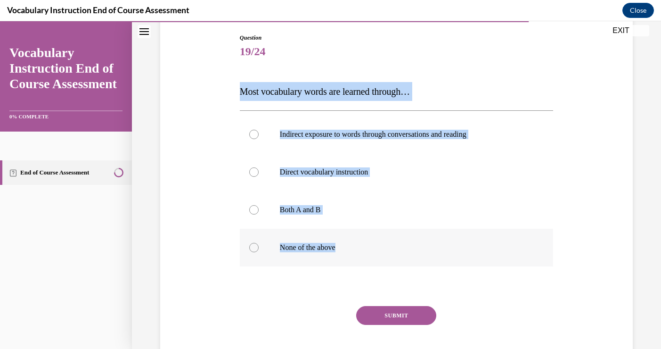
drag, startPoint x: 240, startPoint y: 92, endPoint x: 380, endPoint y: 263, distance: 220.7
click at [381, 262] on div "Question 19/24 Most vocabulary words are learned through… Indirect exposure to …" at bounding box center [396, 208] width 313 height 350
click at [303, 206] on p "Both A and B" at bounding box center [405, 209] width 250 height 9
click at [259, 206] on input "Both A and B" at bounding box center [253, 209] width 9 height 9
radio input "true"
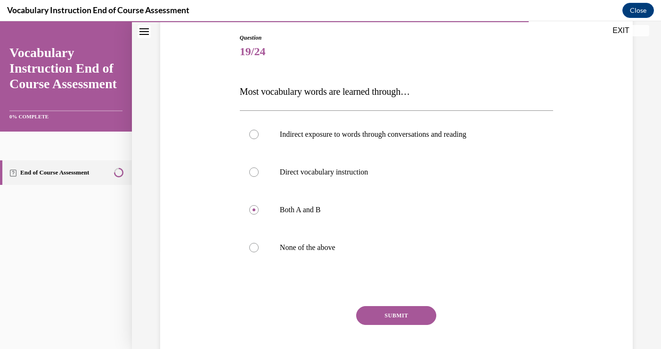
click at [397, 316] on button "SUBMIT" at bounding box center [396, 315] width 80 height 19
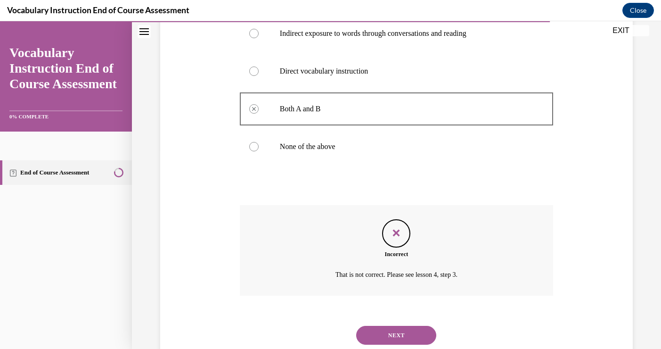
scroll to position [200, 0]
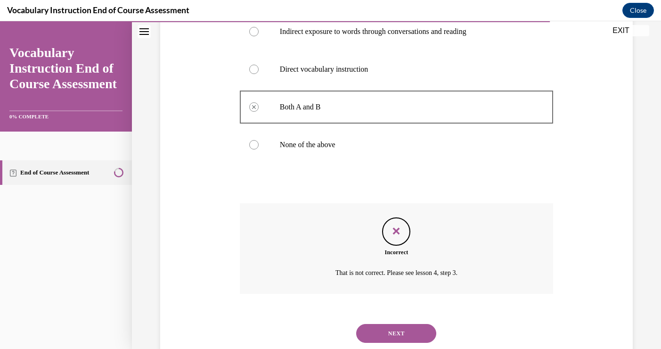
click at [385, 333] on button "NEXT" at bounding box center [396, 333] width 80 height 19
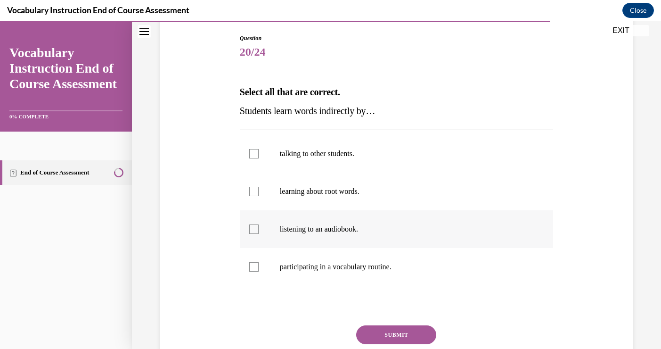
scroll to position [99, 0]
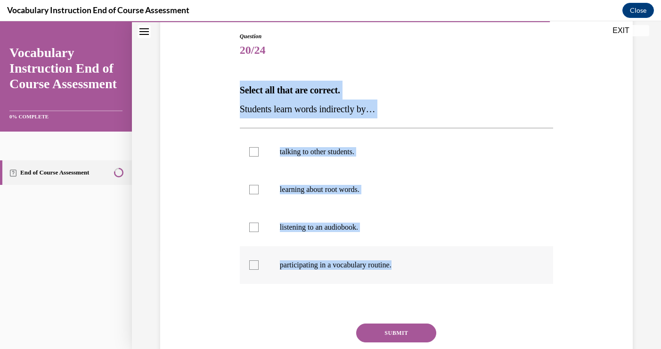
drag, startPoint x: 240, startPoint y: 90, endPoint x: 416, endPoint y: 271, distance: 252.6
click at [417, 271] on div "Question 20/24 Select all that are correct. Students learn words indirectly by……" at bounding box center [396, 216] width 313 height 369
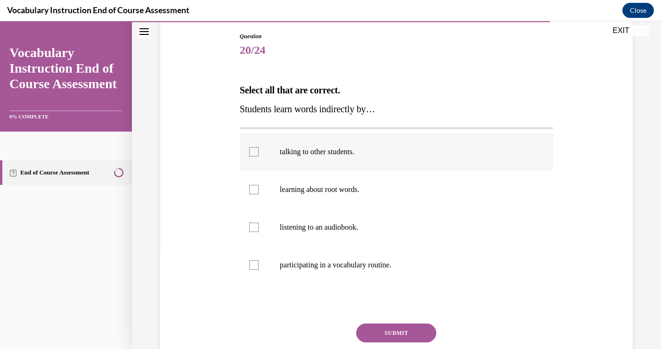
click at [311, 152] on p "talking to other students." at bounding box center [405, 151] width 250 height 9
click at [259, 152] on input "talking to other students." at bounding box center [253, 151] width 9 height 9
checkbox input "true"
click at [318, 229] on p "listening to an audiobook." at bounding box center [405, 226] width 250 height 9
click at [259, 229] on input "listening to an audiobook." at bounding box center [253, 226] width 9 height 9
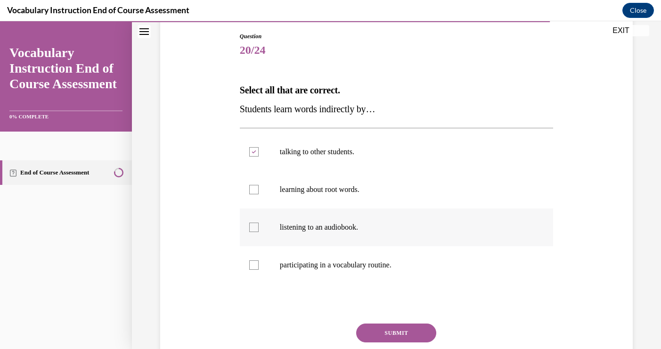
checkbox input "true"
click at [391, 332] on button "SUBMIT" at bounding box center [396, 332] width 80 height 19
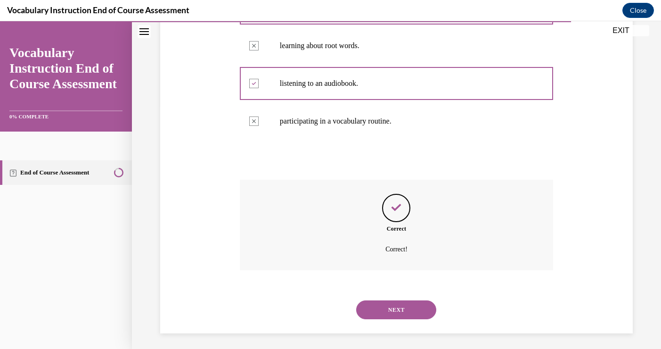
scroll to position [246, 0]
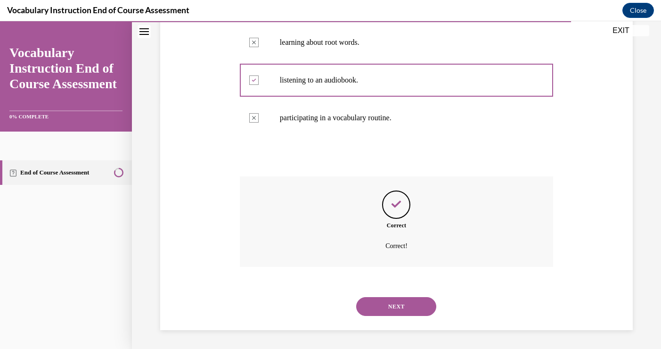
click at [389, 309] on button "NEXT" at bounding box center [396, 306] width 80 height 19
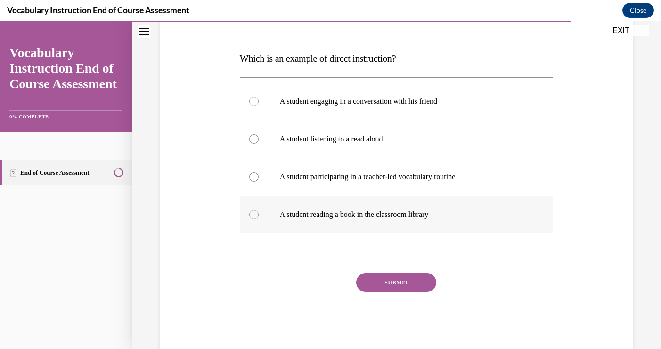
scroll to position [151, 0]
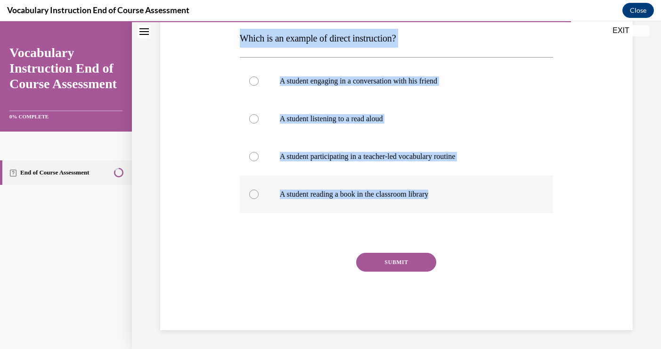
drag, startPoint x: 240, startPoint y: 39, endPoint x: 435, endPoint y: 206, distance: 256.7
click at [435, 206] on div "Question 21/24 Which is an example of direct instruction? A student engaging in…" at bounding box center [396, 155] width 313 height 350
click at [333, 165] on label "A student participating in a teacher-led vocabulary routine" at bounding box center [396, 157] width 313 height 38
click at [259, 161] on input "A student participating in a teacher-led vocabulary routine" at bounding box center [253, 156] width 9 height 9
radio input "true"
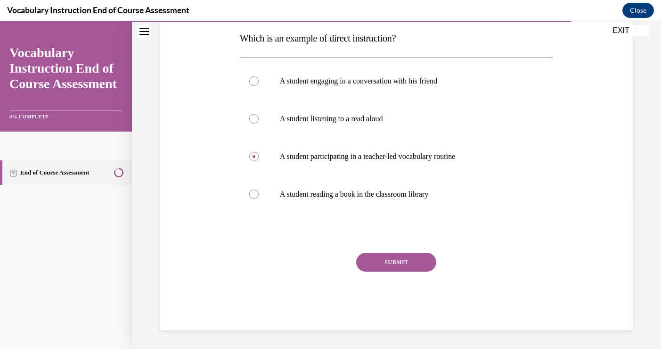
click at [388, 261] on button "SUBMIT" at bounding box center [396, 262] width 80 height 19
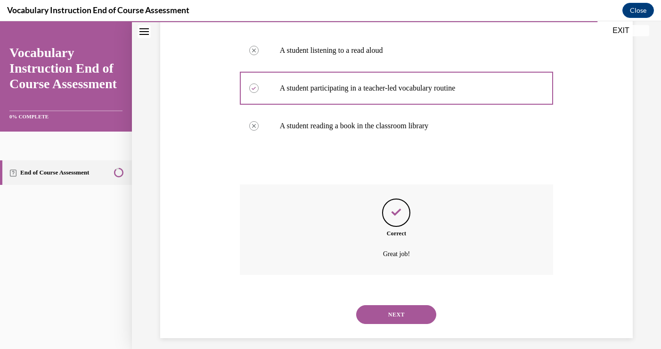
scroll to position [227, 0]
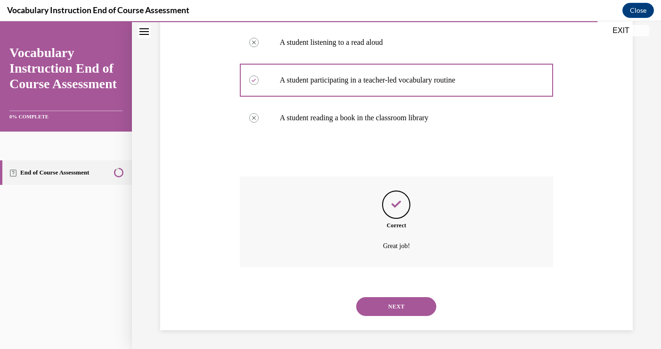
click at [388, 305] on button "NEXT" at bounding box center [396, 306] width 80 height 19
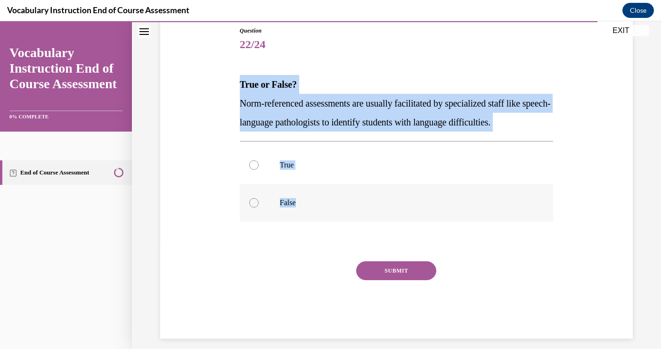
drag, startPoint x: 242, startPoint y: 84, endPoint x: 308, endPoint y: 208, distance: 140.6
click at [308, 208] on div "Question 22/24 True or False? Norm-referenced assessments are usually facilitat…" at bounding box center [396, 182] width 313 height 312
click at [277, 164] on label "True" at bounding box center [396, 165] width 313 height 38
click at [259, 164] on input "True" at bounding box center [253, 164] width 9 height 9
radio input "true"
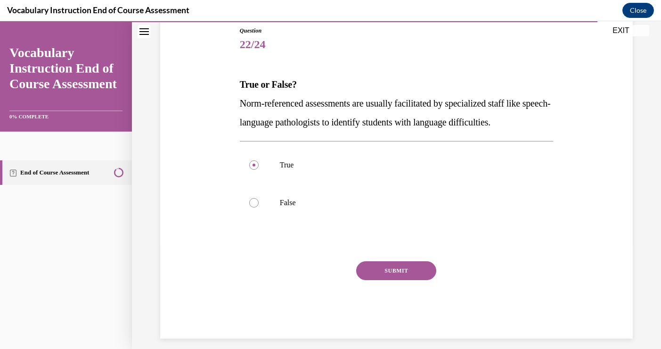
click at [389, 267] on button "SUBMIT" at bounding box center [396, 270] width 80 height 19
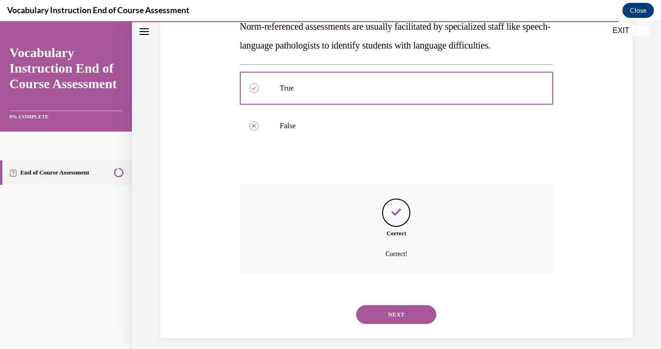
scroll to position [189, 0]
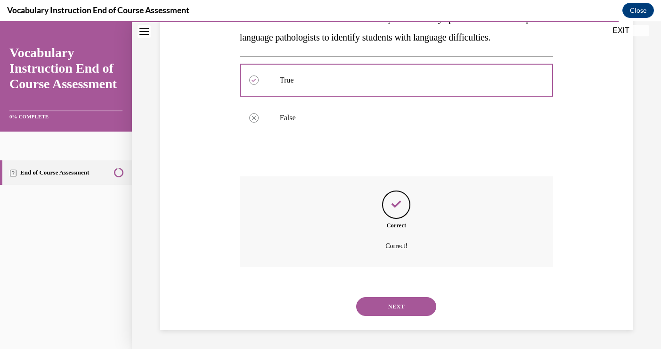
click at [395, 306] on button "NEXT" at bounding box center [396, 306] width 80 height 19
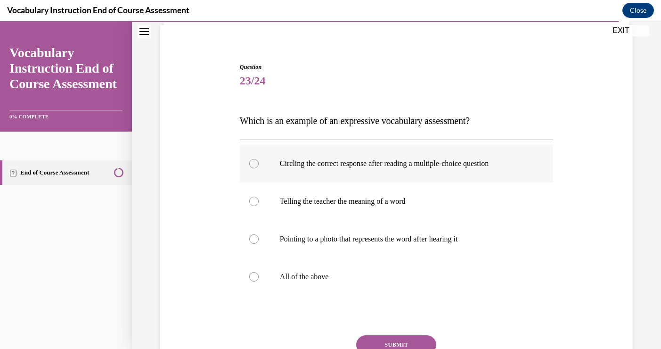
scroll to position [69, 0]
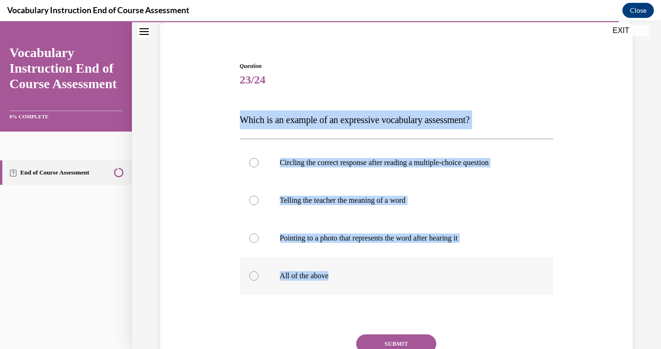
drag, startPoint x: 239, startPoint y: 118, endPoint x: 358, endPoint y: 288, distance: 207.2
click at [358, 288] on div "Question 23/24 Which is an example of an expressive vocabulary assessment? Circ…" at bounding box center [396, 237] width 313 height 350
click at [303, 216] on label "Telling the teacher the meaning of a word" at bounding box center [396, 200] width 313 height 38
click at [259, 205] on input "Telling the teacher the meaning of a word" at bounding box center [253, 200] width 9 height 9
radio input "true"
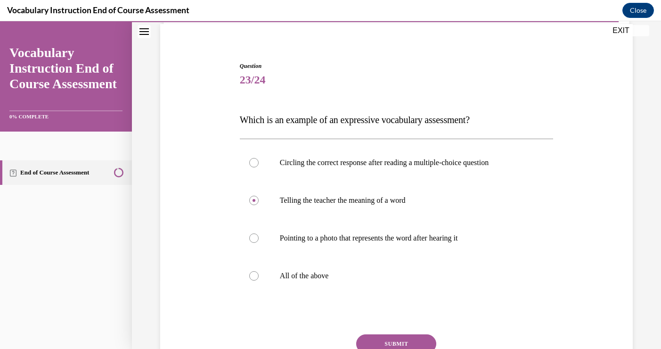
click at [397, 342] on button "SUBMIT" at bounding box center [396, 343] width 80 height 19
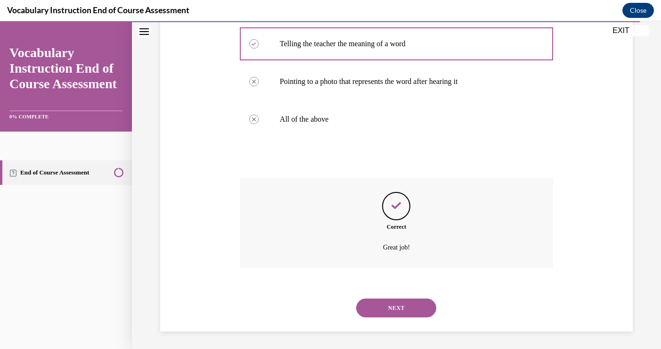
scroll to position [227, 0]
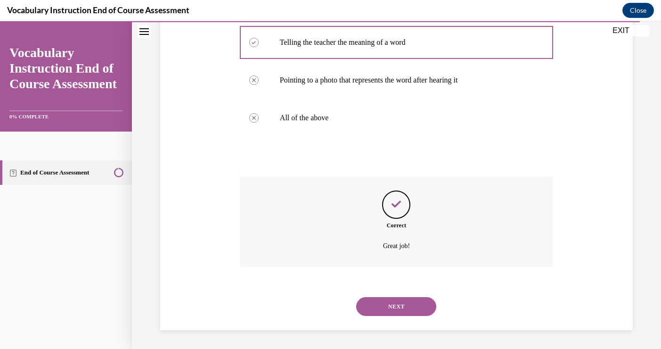
click at [383, 300] on button "NEXT" at bounding box center [396, 306] width 80 height 19
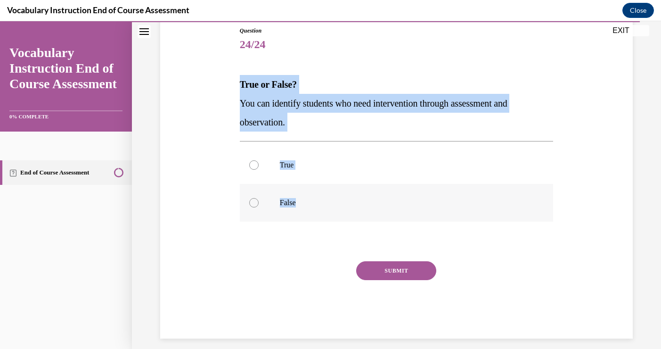
drag, startPoint x: 240, startPoint y: 85, endPoint x: 322, endPoint y: 205, distance: 145.5
click at [323, 205] on div "Question 24/24 True or False? You can identify students who need intervention t…" at bounding box center [396, 182] width 313 height 312
click at [287, 166] on p "True" at bounding box center [405, 164] width 250 height 9
click at [259, 166] on input "True" at bounding box center [253, 164] width 9 height 9
radio input "true"
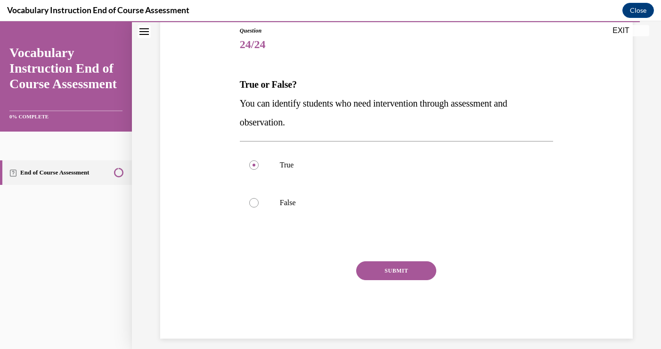
click at [413, 276] on button "SUBMIT" at bounding box center [396, 270] width 80 height 19
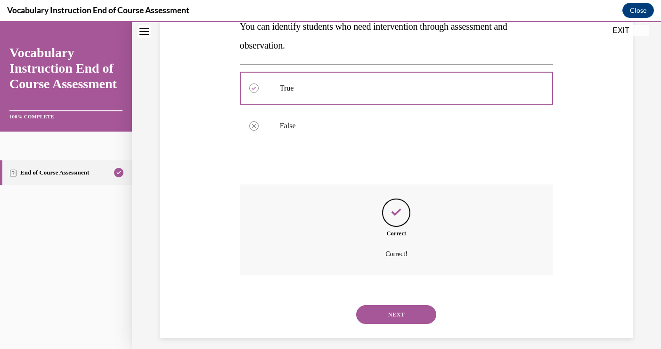
scroll to position [189, 0]
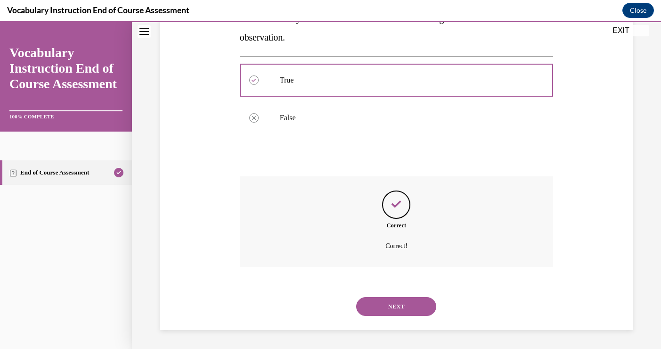
click at [412, 306] on button "NEXT" at bounding box center [396, 306] width 80 height 19
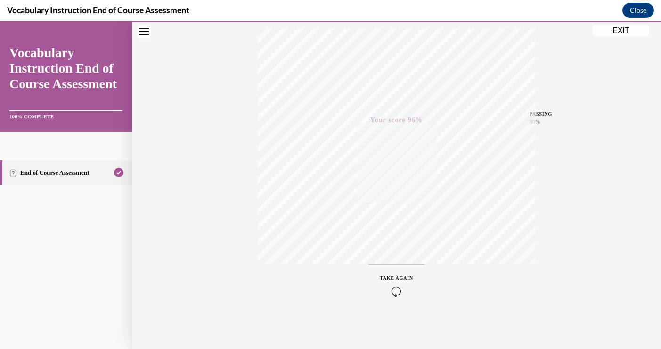
scroll to position [0, 0]
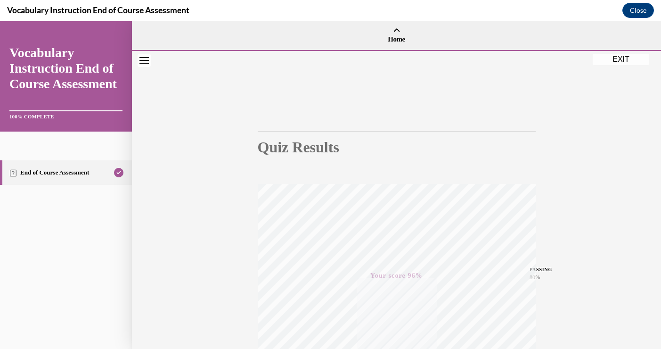
click at [615, 62] on button "EXIT" at bounding box center [621, 59] width 57 height 11
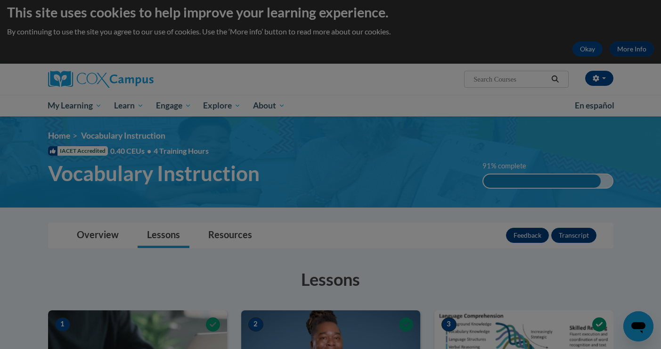
scroll to position [10, 0]
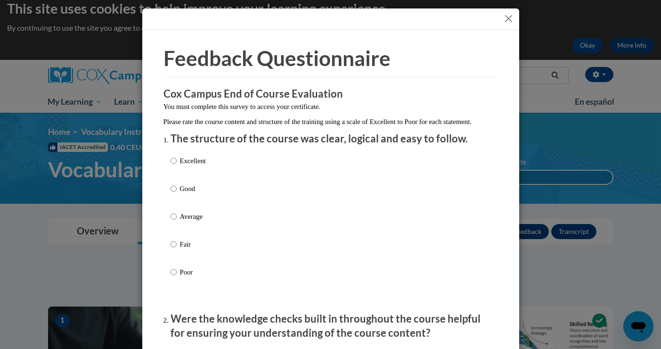
click at [230, 174] on div "Excellent Good Average Fair Poor" at bounding box center [331, 228] width 320 height 154
click at [179, 172] on label "Excellent" at bounding box center [188, 168] width 35 height 25
click at [177, 166] on input "Excellent" at bounding box center [174, 161] width 6 height 10
radio input "true"
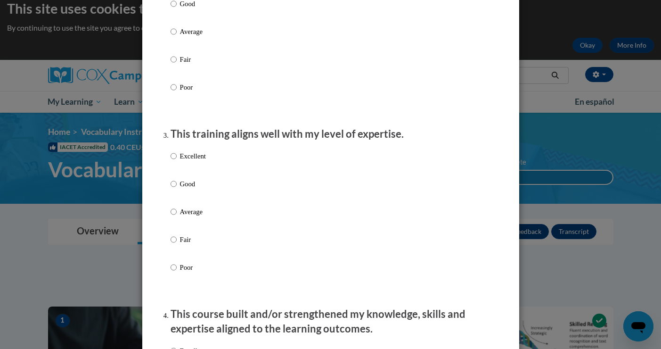
scroll to position [387, 0]
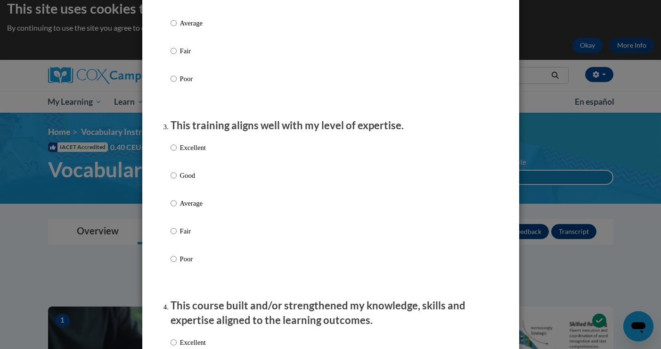
click at [181, 56] on p "Fair" at bounding box center [193, 51] width 26 height 10
click at [177, 56] on input "Fair" at bounding box center [174, 51] width 6 height 10
radio input "true"
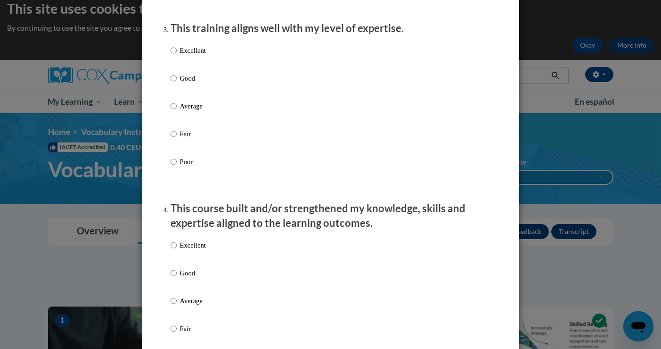
click at [181, 56] on p "Excellent" at bounding box center [193, 50] width 26 height 10
click at [177, 56] on input "Excellent" at bounding box center [174, 50] width 6 height 10
radio input "true"
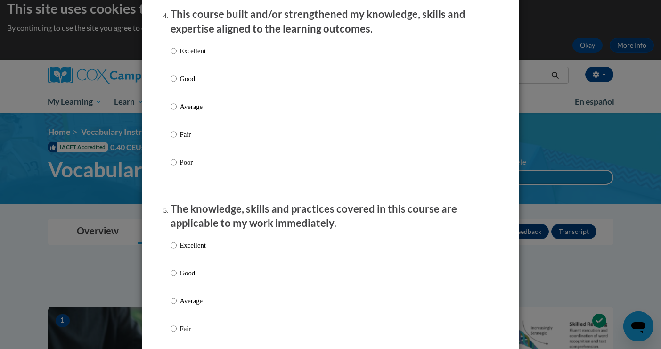
scroll to position [676, 0]
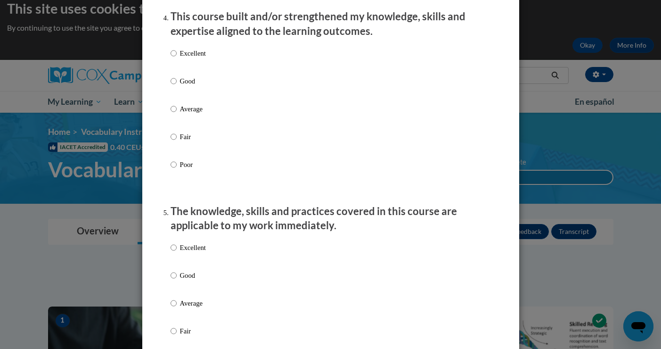
click at [180, 58] on p "Excellent" at bounding box center [193, 53] width 26 height 10
click at [177, 58] on input "Excellent" at bounding box center [174, 53] width 6 height 10
radio input "true"
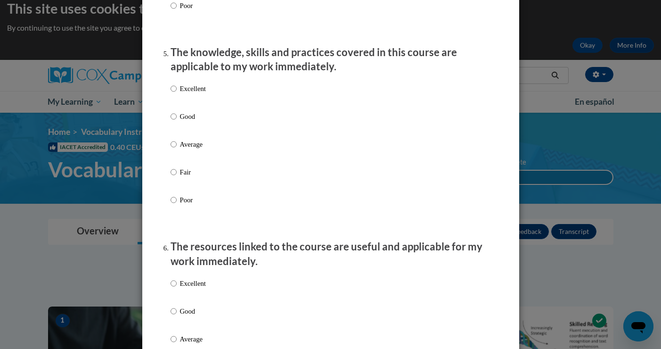
scroll to position [870, 0]
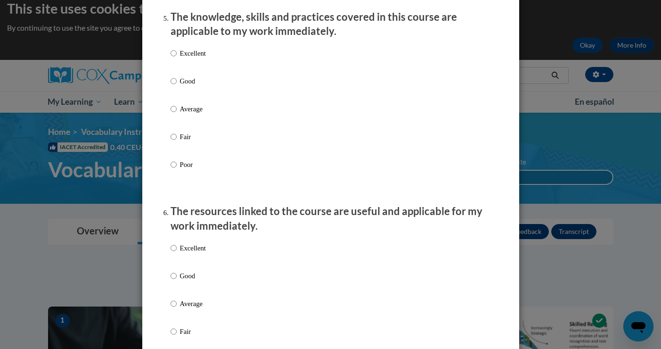
click at [180, 58] on p "Excellent" at bounding box center [193, 53] width 26 height 10
click at [177, 58] on input "Excellent" at bounding box center [174, 53] width 6 height 10
radio input "true"
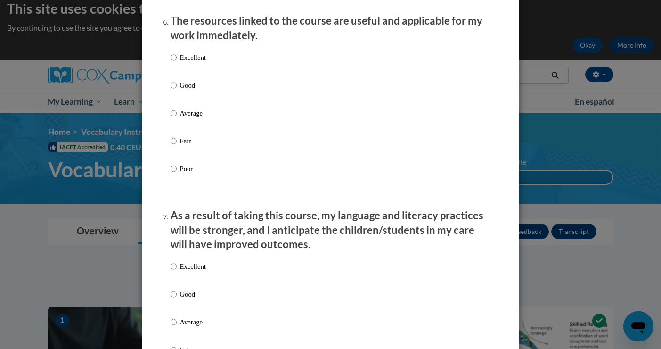
scroll to position [1075, 0]
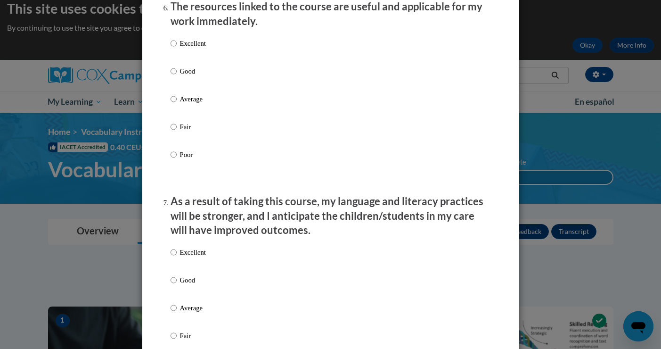
click at [180, 49] on p "Excellent" at bounding box center [193, 43] width 26 height 10
click at [177, 49] on input "Excellent" at bounding box center [174, 43] width 6 height 10
radio input "true"
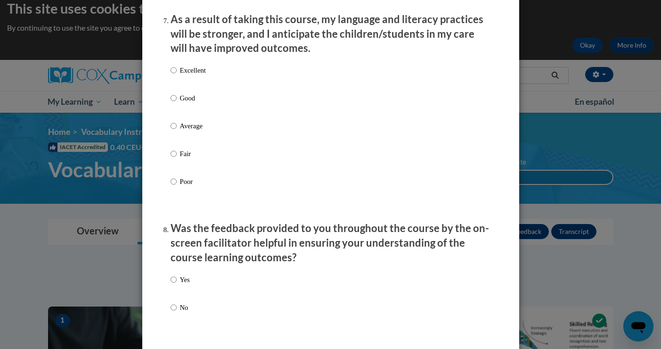
scroll to position [1278, 0]
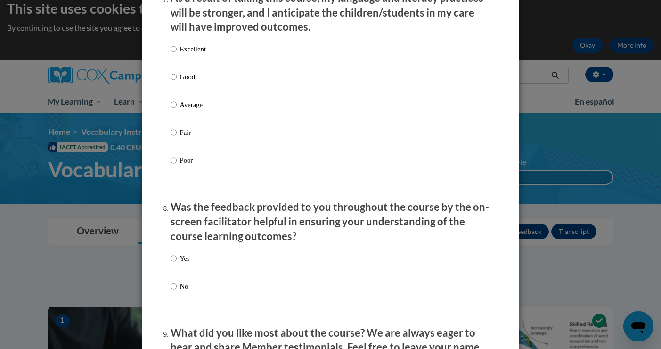
click at [178, 57] on label "Excellent" at bounding box center [188, 56] width 35 height 25
click at [177, 54] on input "Excellent" at bounding box center [174, 49] width 6 height 10
radio input "true"
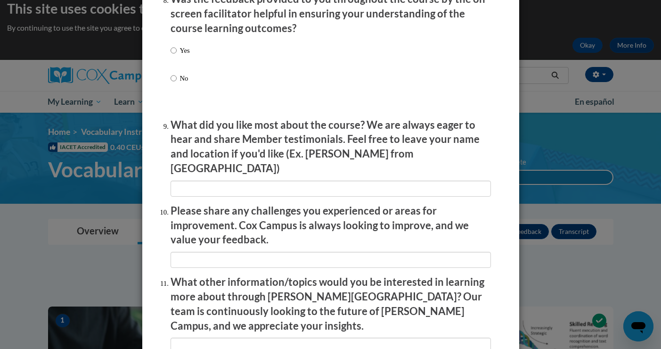
scroll to position [1487, 0]
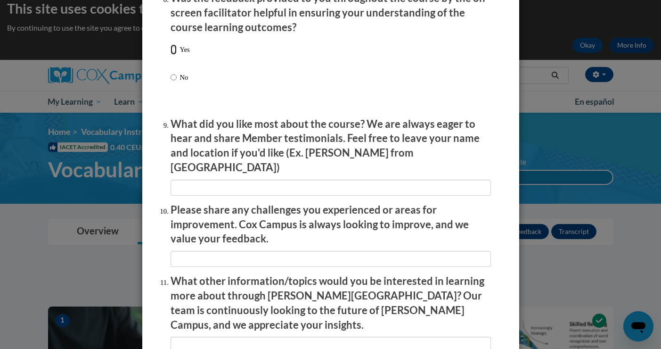
click at [173, 55] on input "Yes" at bounding box center [174, 49] width 6 height 10
radio input "true"
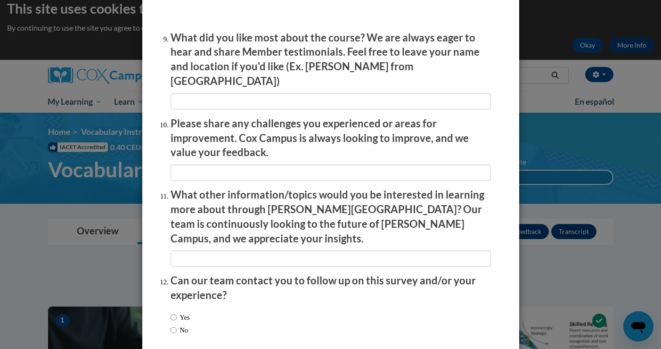
scroll to position [1612, 0]
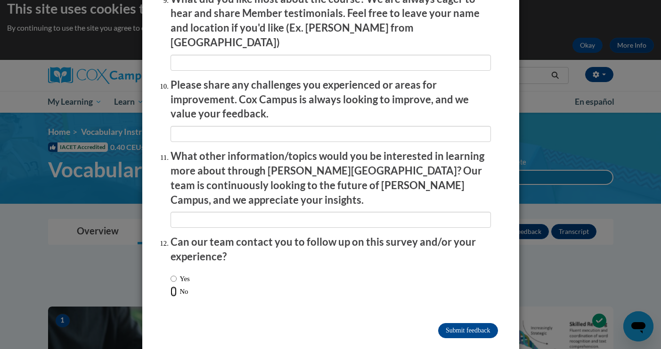
click at [171, 286] on input "No" at bounding box center [174, 291] width 6 height 10
radio input "true"
click at [472, 323] on input "Submit feedback" at bounding box center [467, 330] width 59 height 15
